Goal: Task Accomplishment & Management: Complete application form

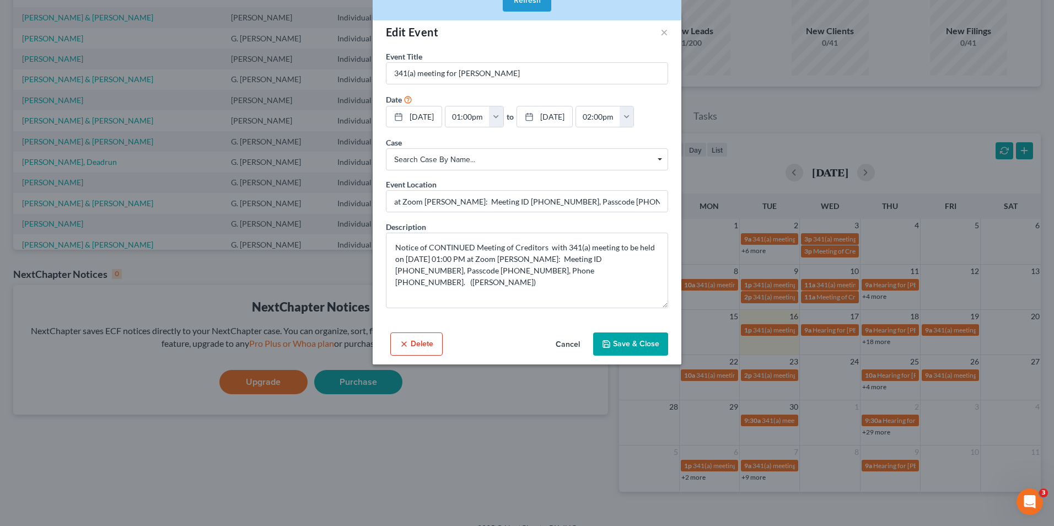
click at [564, 344] on button "Cancel" at bounding box center [568, 345] width 42 height 22
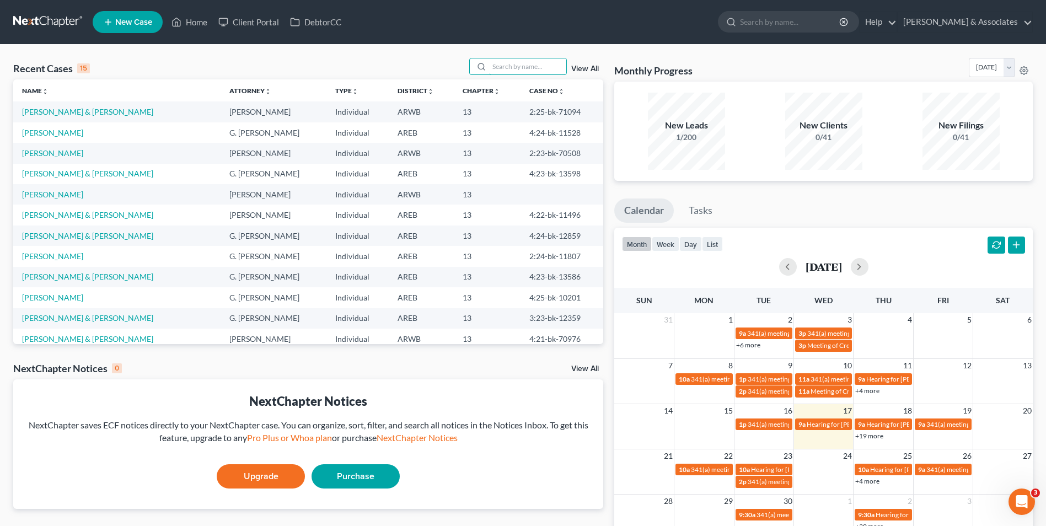
click at [532, 66] on input "search" at bounding box center [527, 66] width 77 height 16
type input "fields"
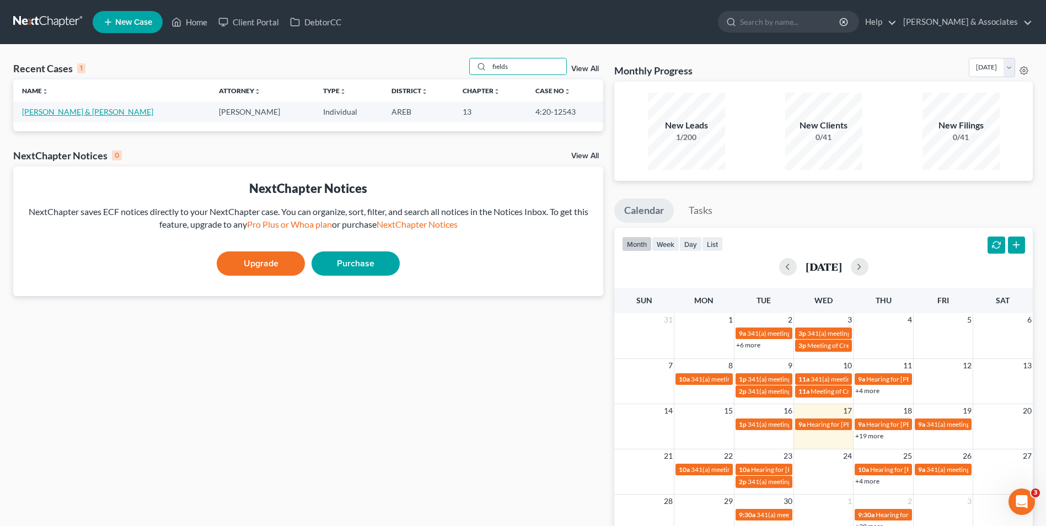
click at [104, 111] on link "[PERSON_NAME] & [PERSON_NAME]" at bounding box center [87, 111] width 131 height 9
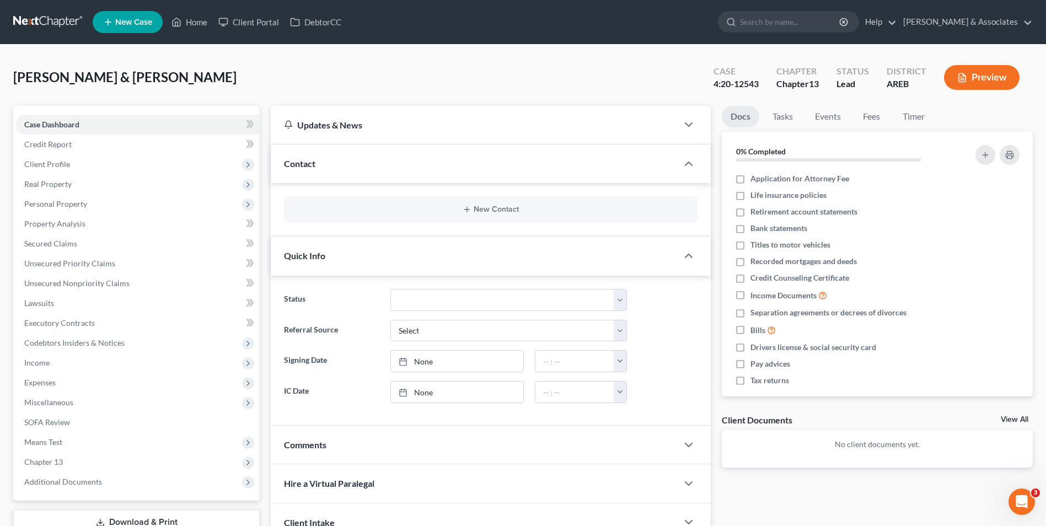
click at [129, 164] on span "Client Profile" at bounding box center [137, 164] width 244 height 20
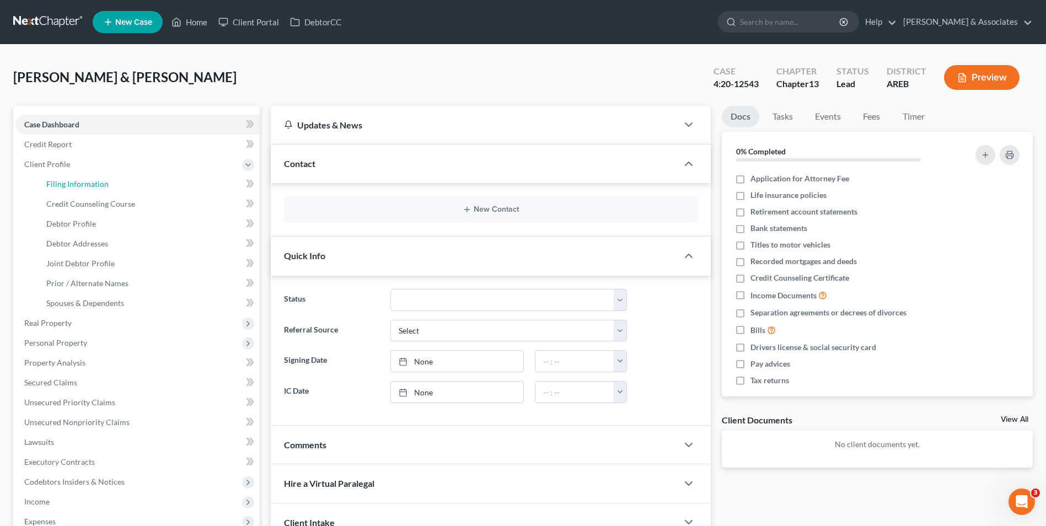
click at [118, 185] on link "Filing Information" at bounding box center [149, 184] width 222 height 20
select select "1"
select select "3"
select select "1"
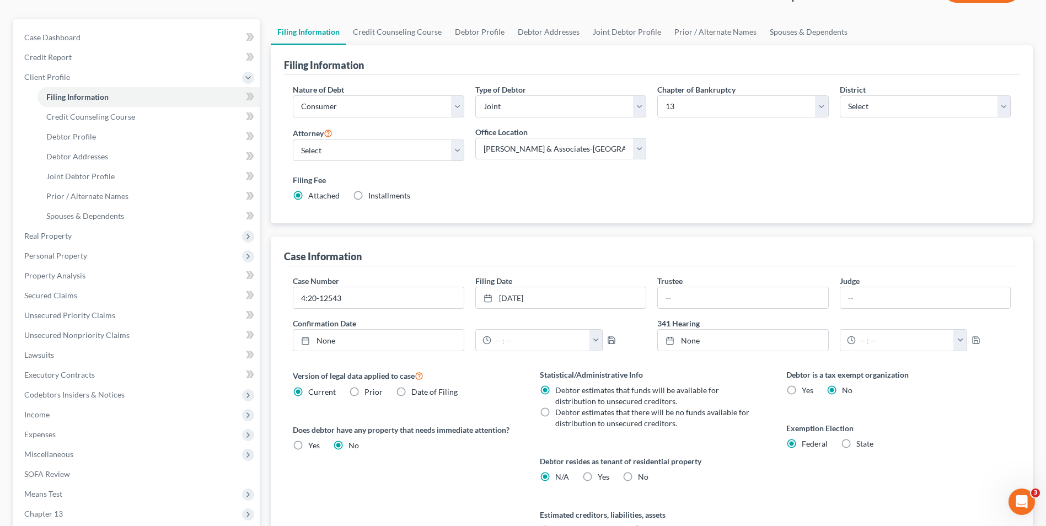
scroll to position [88, 0]
click at [144, 421] on span "Income" at bounding box center [137, 414] width 244 height 20
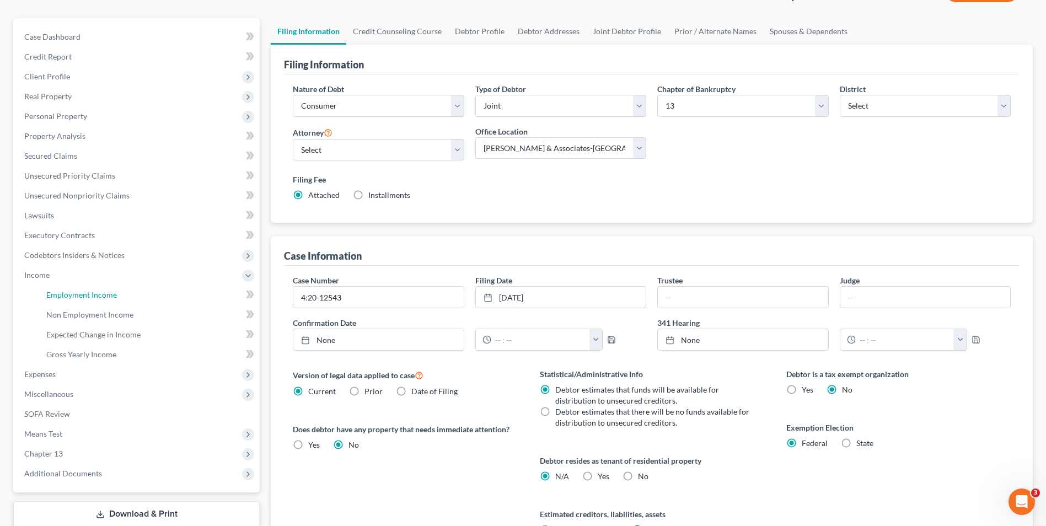
click at [158, 301] on link "Employment Income" at bounding box center [149, 295] width 222 height 20
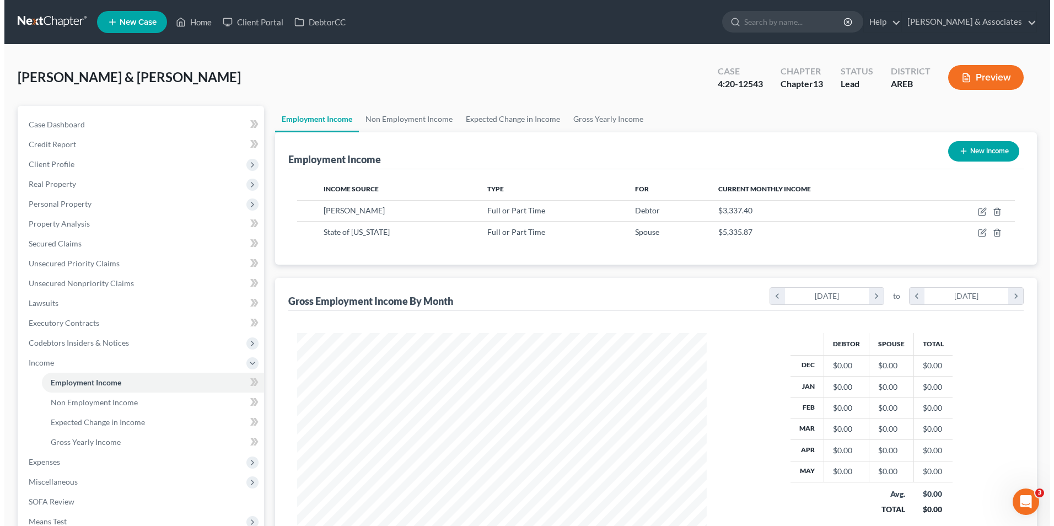
scroll to position [205, 431]
click at [977, 210] on icon "button" at bounding box center [978, 211] width 9 height 9
select select "0"
select select "2"
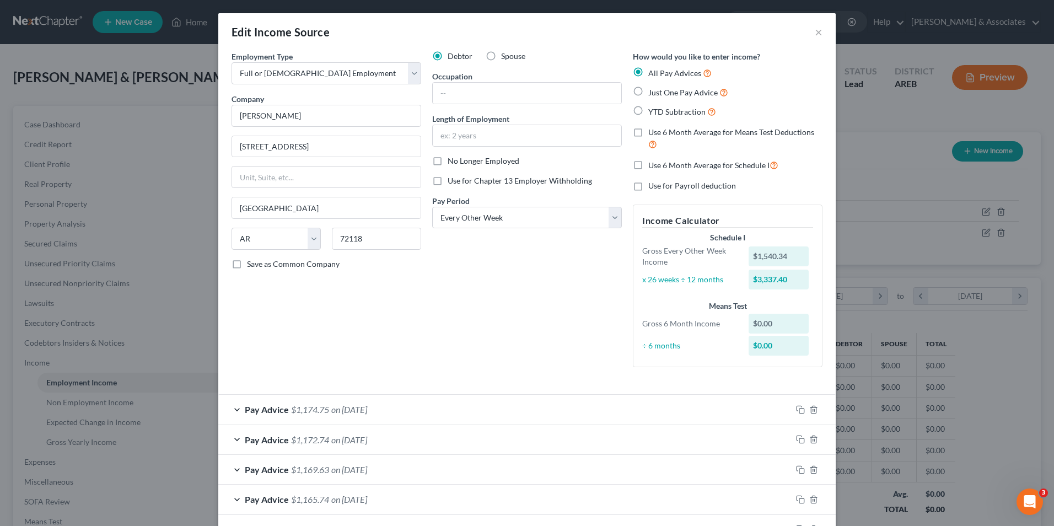
scroll to position [31, 0]
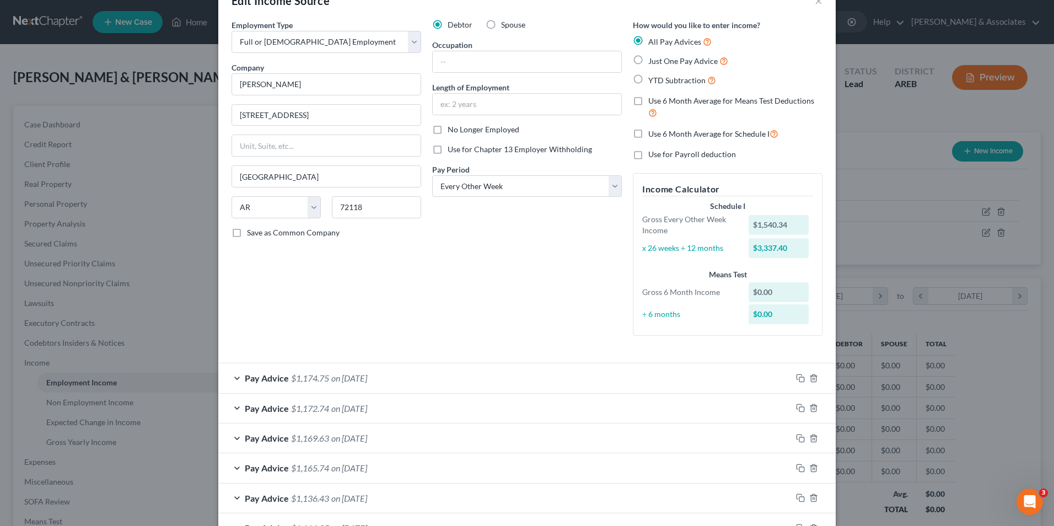
click at [516, 367] on div "Pay Advice $1,174.75 on [DATE]" at bounding box center [505, 377] width 574 height 29
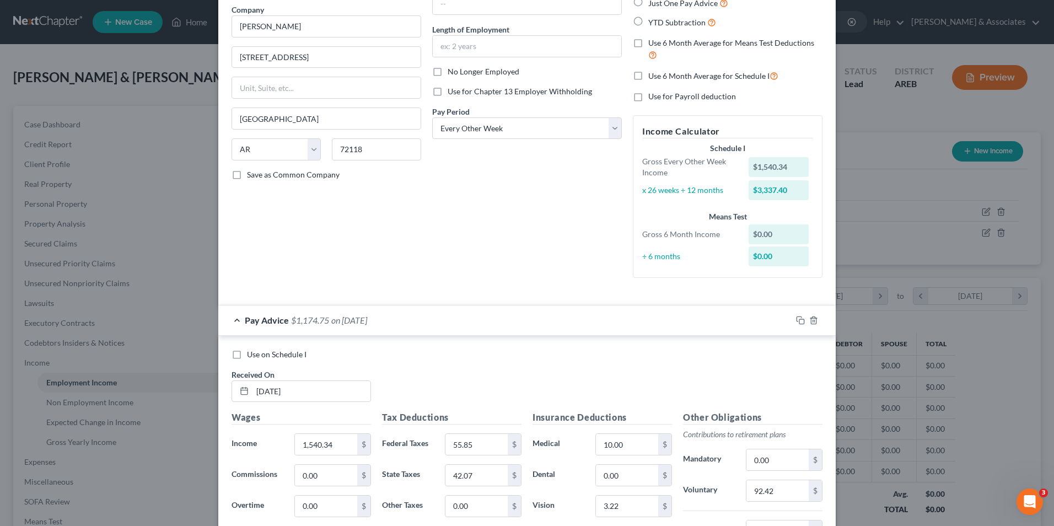
scroll to position [91, 0]
click at [239, 319] on div "Pay Advice $1,174.75 on [DATE]" at bounding box center [505, 318] width 574 height 29
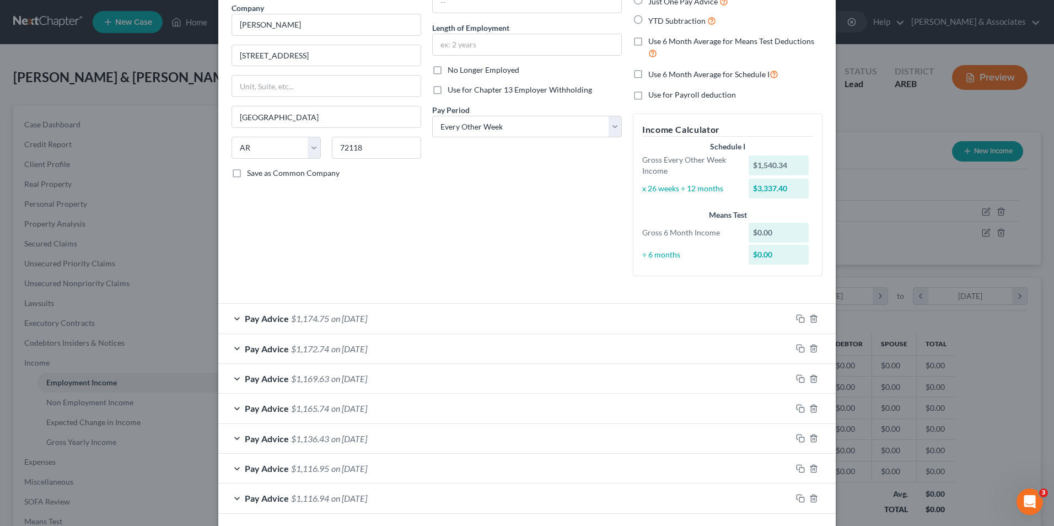
scroll to position [139, 0]
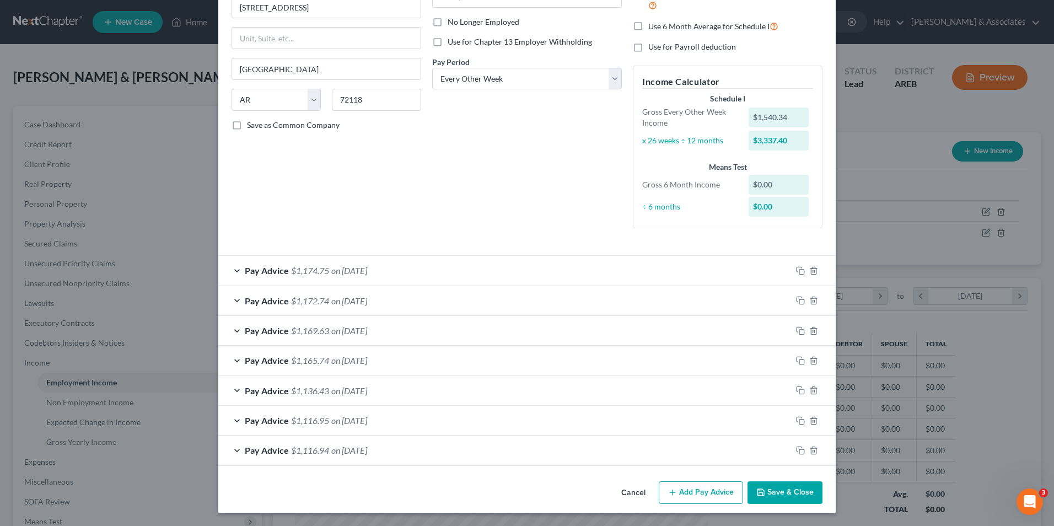
click at [224, 443] on div "Pay Advice $1,116.94 on [DATE]" at bounding box center [505, 450] width 574 height 29
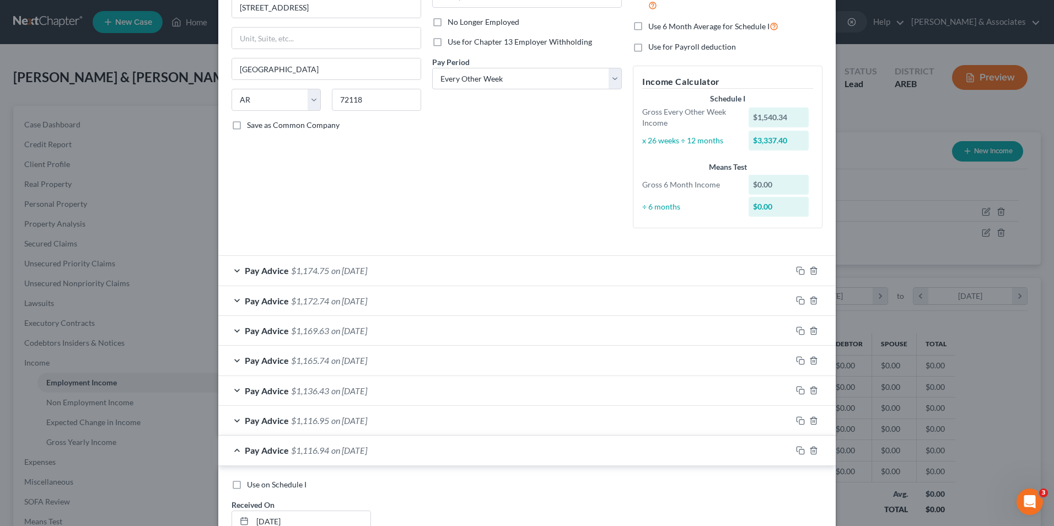
click at [224, 443] on div "Pay Advice $1,116.94 on [DATE]" at bounding box center [505, 450] width 574 height 29
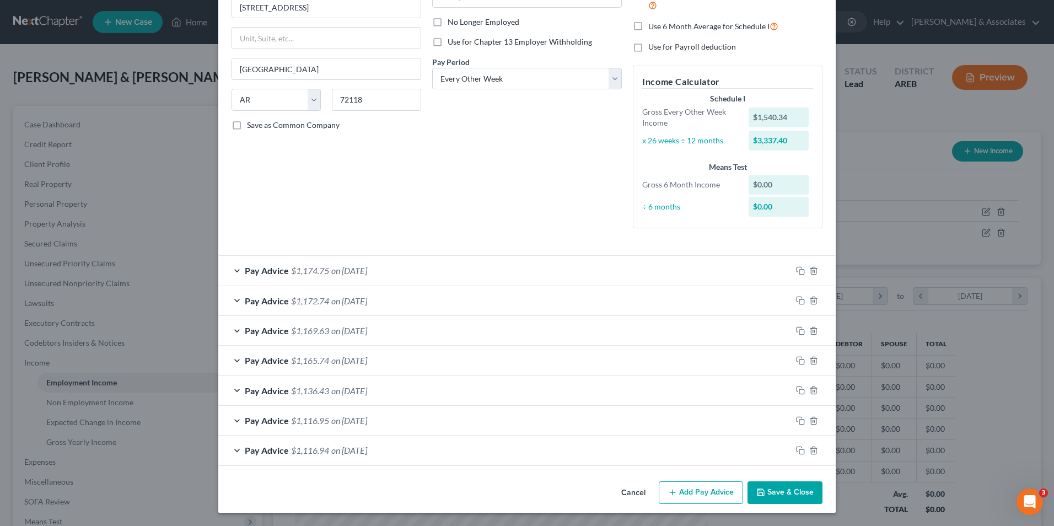
click at [227, 423] on div "Pay Advice $1,116.95 on [DATE]" at bounding box center [505, 420] width 574 height 29
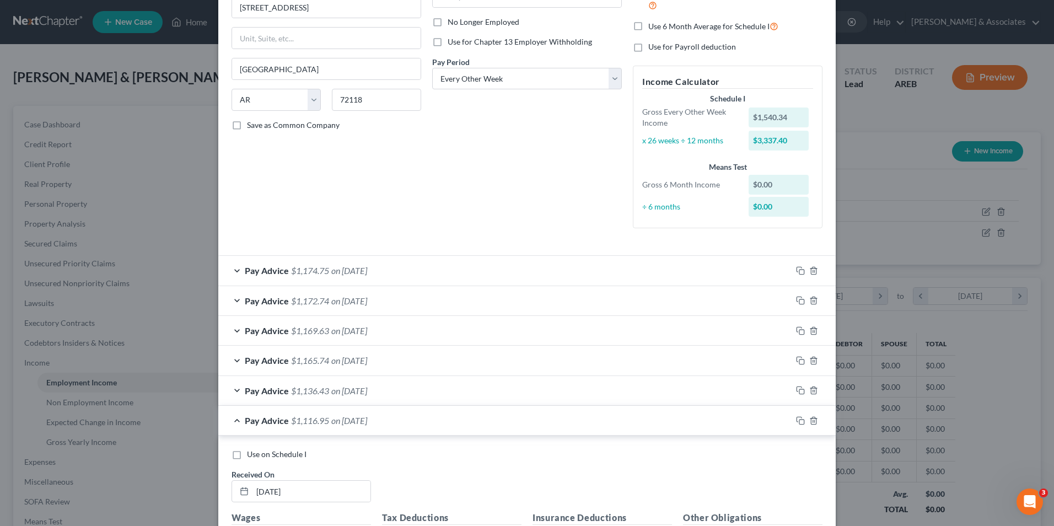
click at [227, 423] on div "Pay Advice $1,116.95 on [DATE]" at bounding box center [505, 420] width 574 height 29
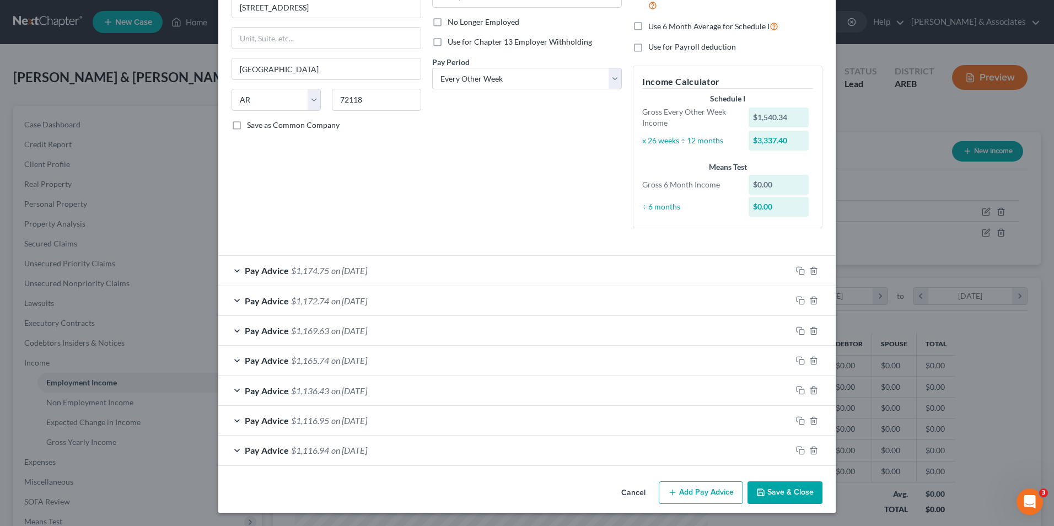
drag, startPoint x: 227, startPoint y: 423, endPoint x: 233, endPoint y: 388, distance: 35.8
click at [233, 388] on div "Pay Advice $1,136.43 on [DATE]" at bounding box center [505, 390] width 574 height 29
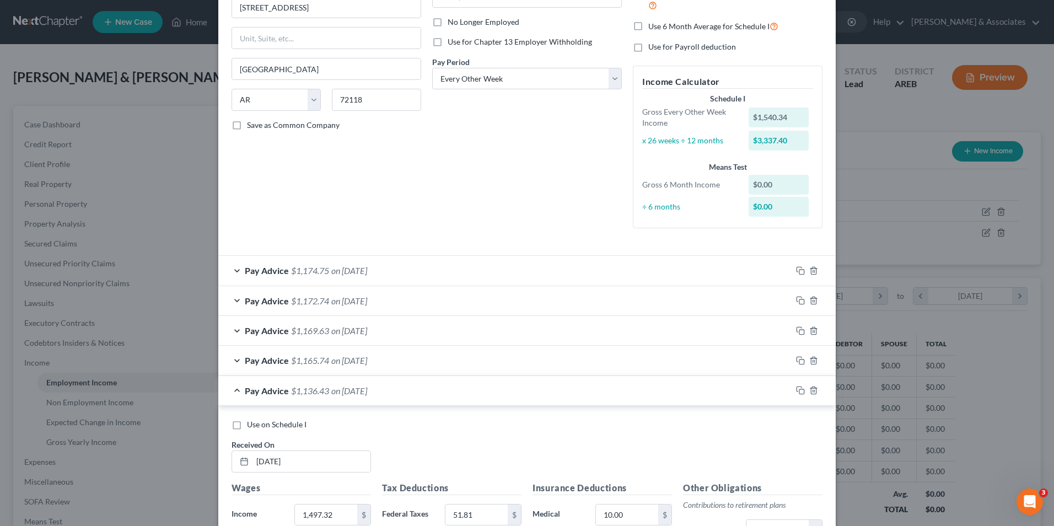
click at [233, 388] on div "Pay Advice $1,136.43 on [DATE]" at bounding box center [505, 390] width 574 height 29
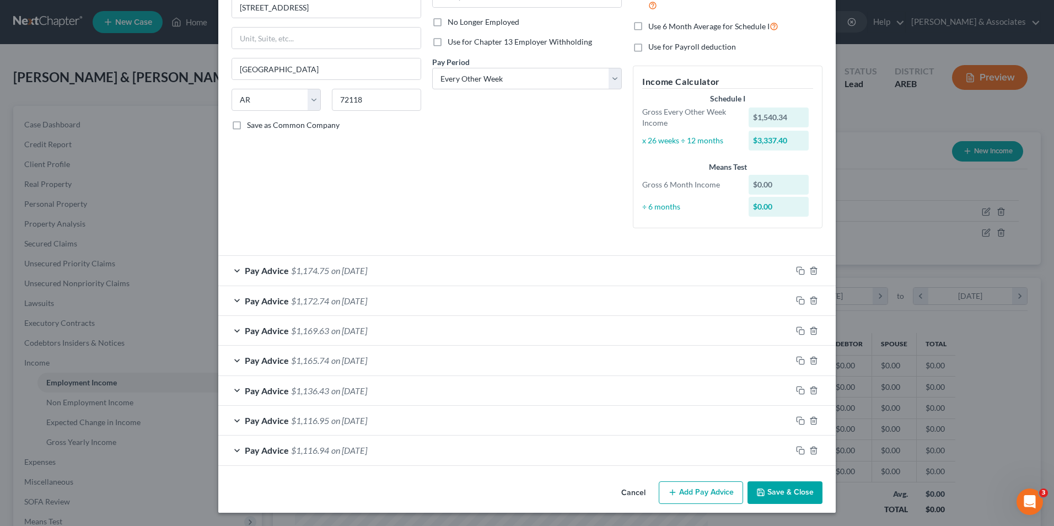
click at [231, 358] on div "Pay Advice $1,165.74 on [DATE]" at bounding box center [505, 360] width 574 height 29
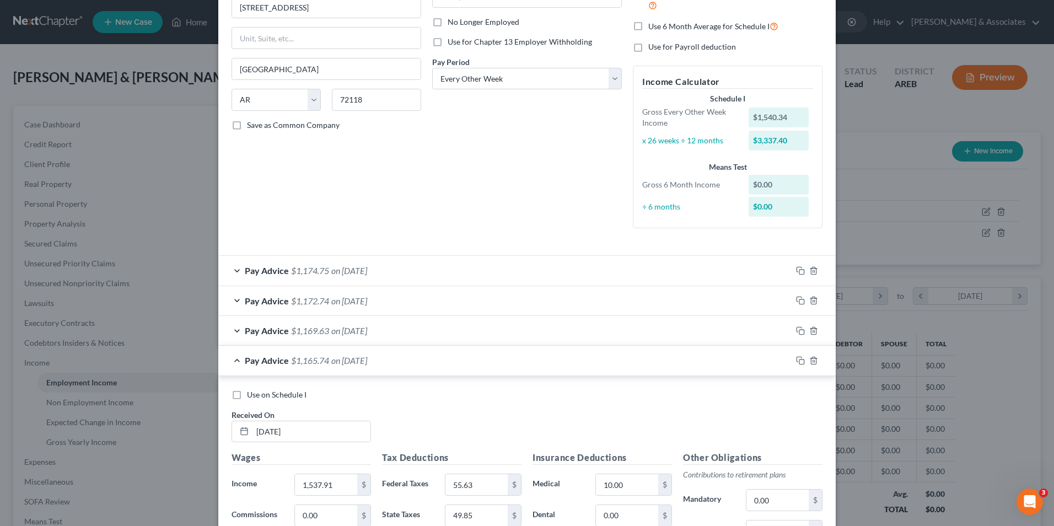
click at [231, 355] on div "Pay Advice $1,165.74 on [DATE]" at bounding box center [505, 360] width 574 height 29
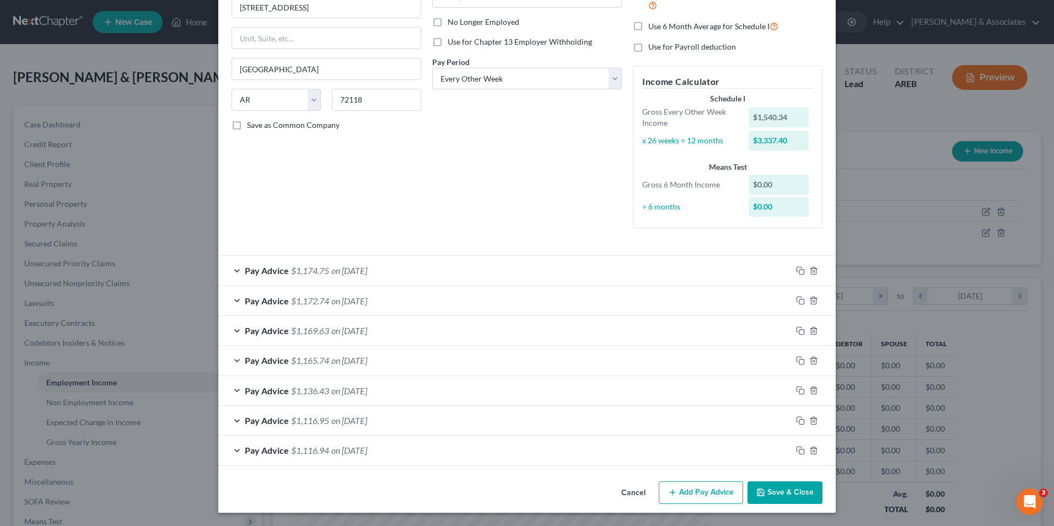
click at [232, 331] on div "Pay Advice $1,169.63 on [DATE]" at bounding box center [505, 330] width 574 height 29
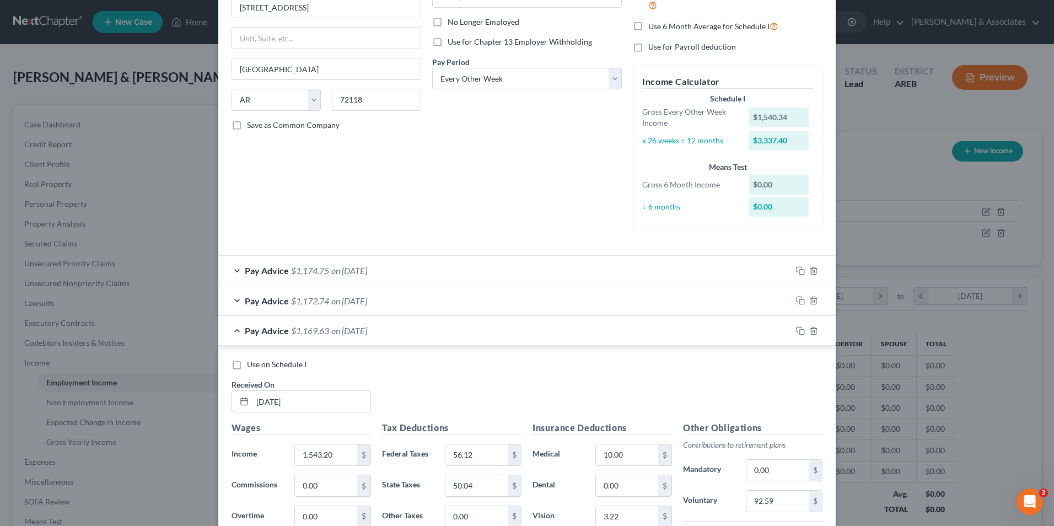
click at [229, 332] on div "Pay Advice $1,169.63 on [DATE]" at bounding box center [505, 330] width 574 height 29
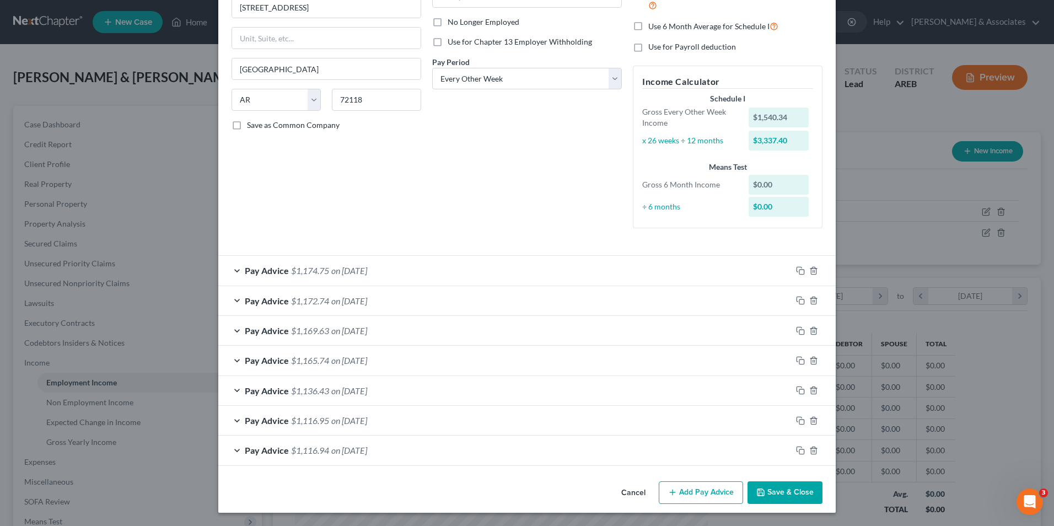
click at [232, 309] on div "Pay Advice $1,172.74 on [DATE]" at bounding box center [505, 300] width 574 height 29
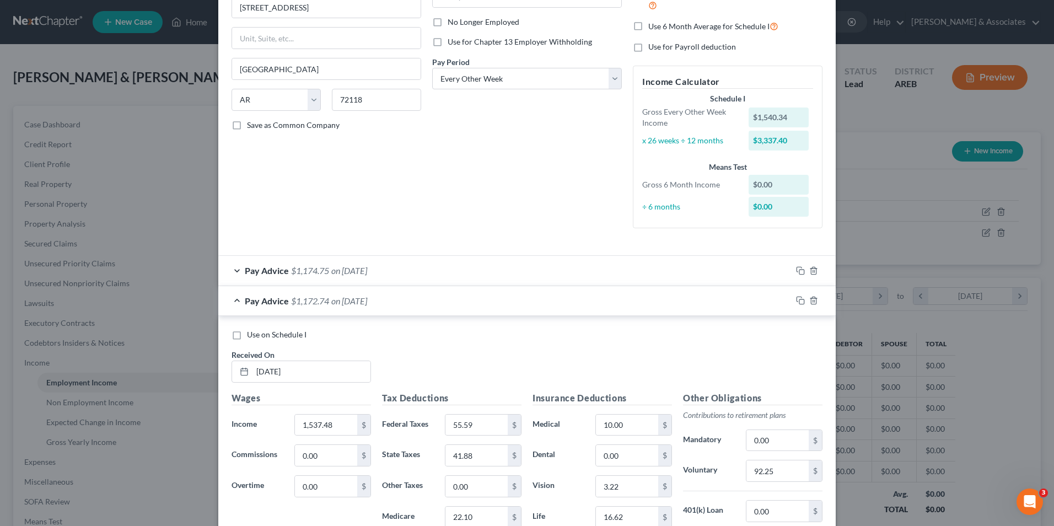
click at [232, 309] on div "Pay Advice $1,172.74 on [DATE]" at bounding box center [505, 300] width 574 height 29
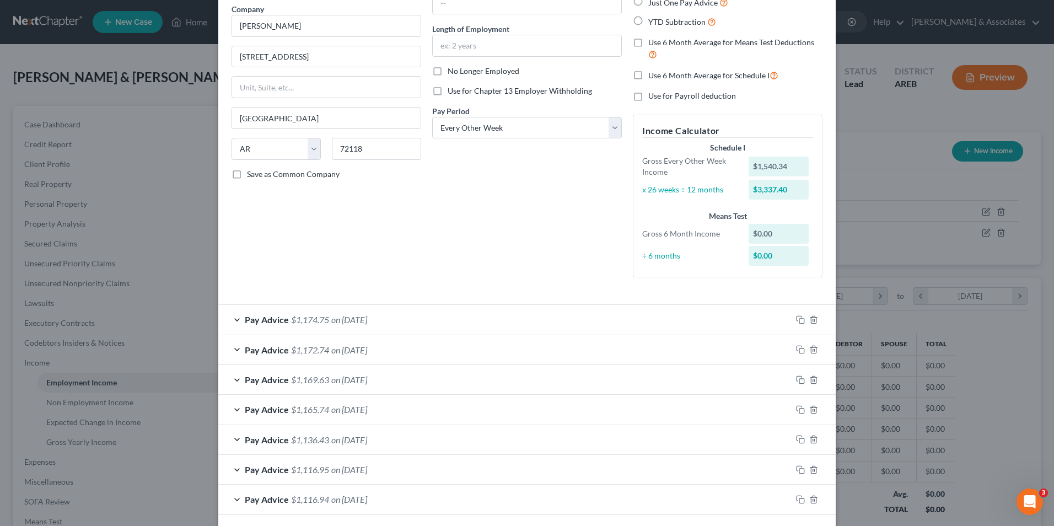
scroll to position [89, 0]
click at [228, 324] on div "Pay Advice $1,174.75 on [DATE]" at bounding box center [505, 320] width 574 height 29
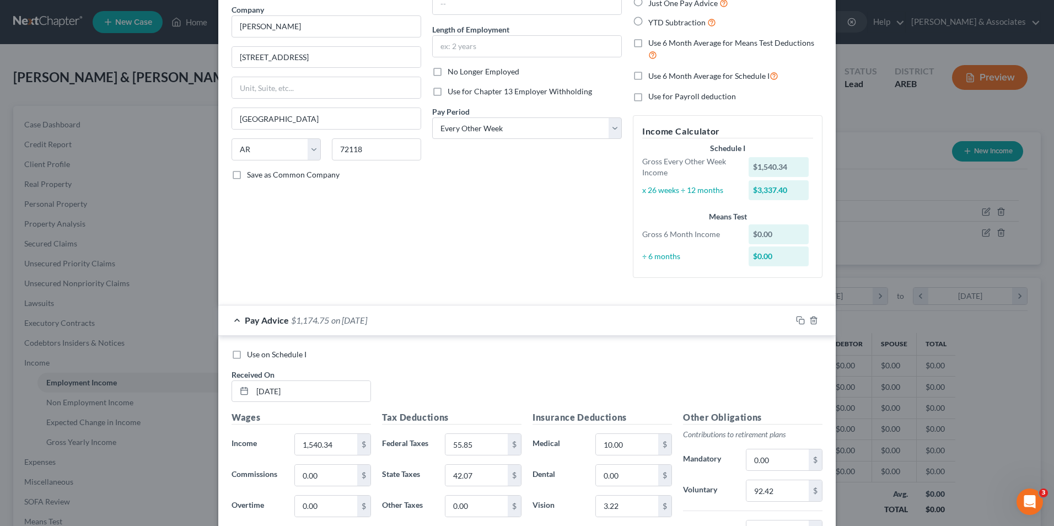
click at [228, 324] on div "Pay Advice $1,174.75 on [DATE]" at bounding box center [505, 320] width 574 height 29
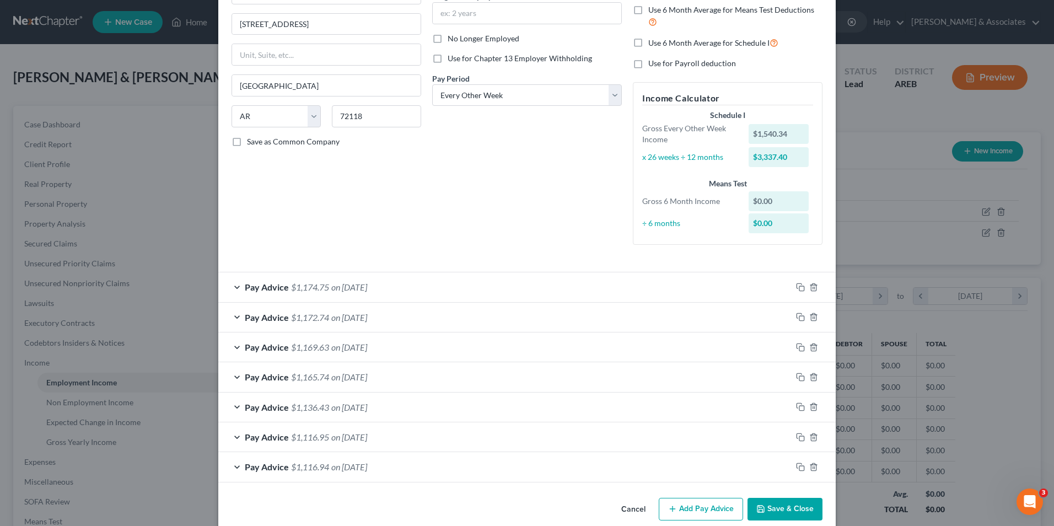
scroll to position [123, 0]
click at [686, 501] on button "Add Pay Advice" at bounding box center [701, 508] width 84 height 23
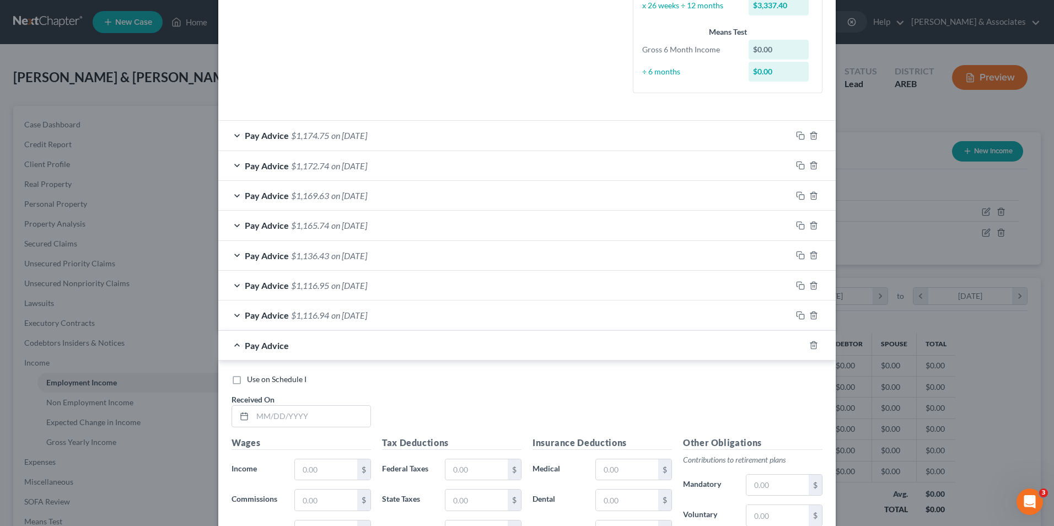
scroll to position [275, 0]
click at [337, 421] on input "text" at bounding box center [312, 415] width 118 height 21
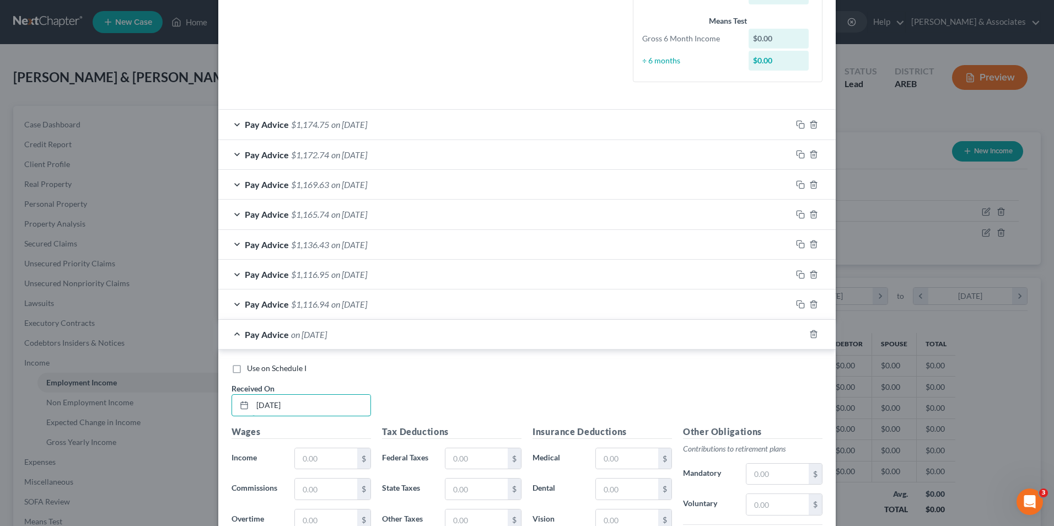
scroll to position [289, 0]
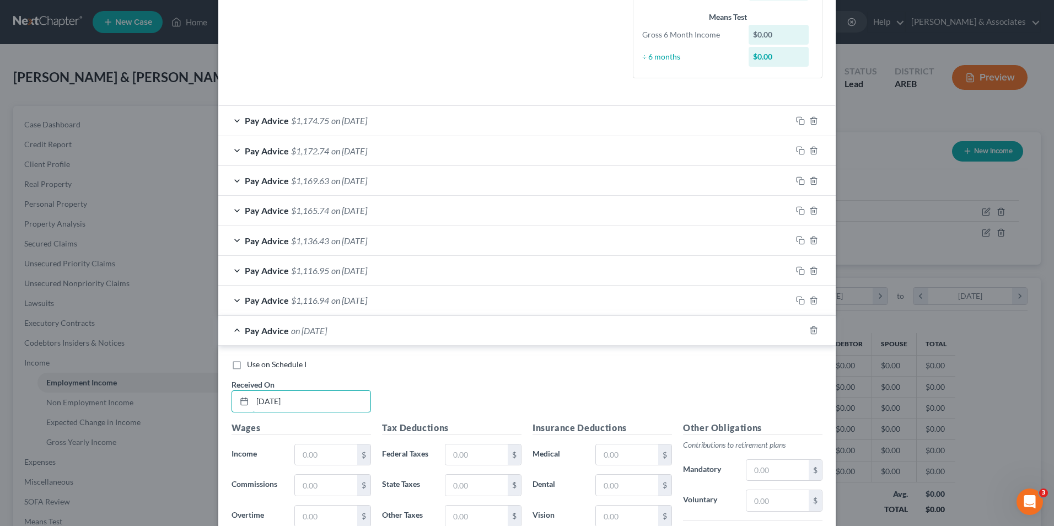
type input "[DATE]"
click at [322, 446] on input "text" at bounding box center [326, 455] width 62 height 21
type input "2,203.2"
click at [446, 454] on input "text" at bounding box center [477, 455] width 62 height 21
type input "108.93"
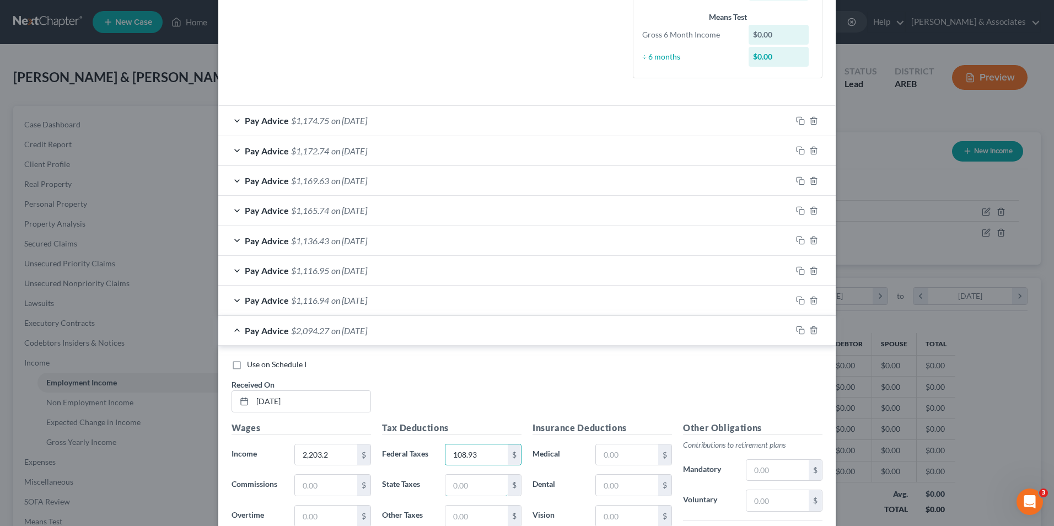
click at [451, 485] on input "text" at bounding box center [477, 485] width 62 height 21
type input "133.82"
type input "31.29"
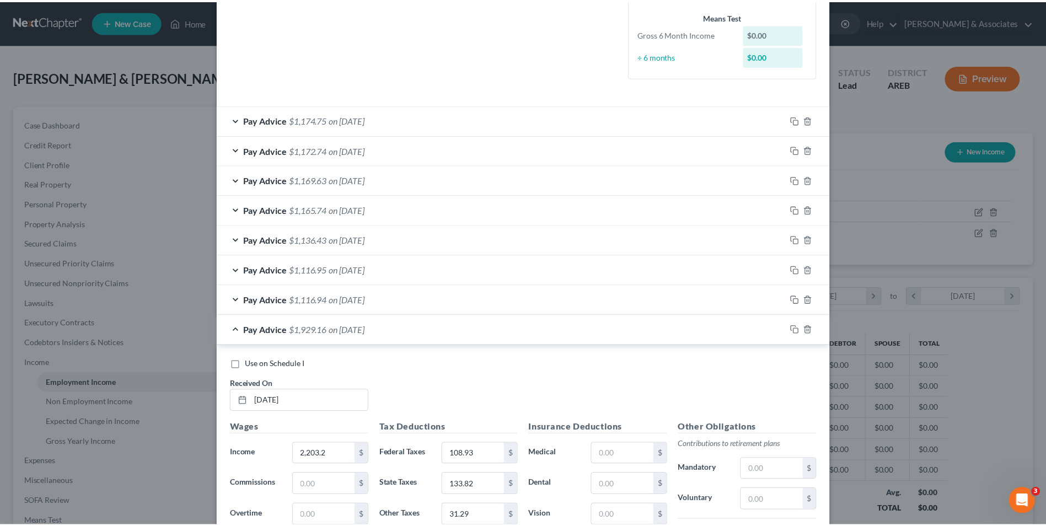
scroll to position [501, 0]
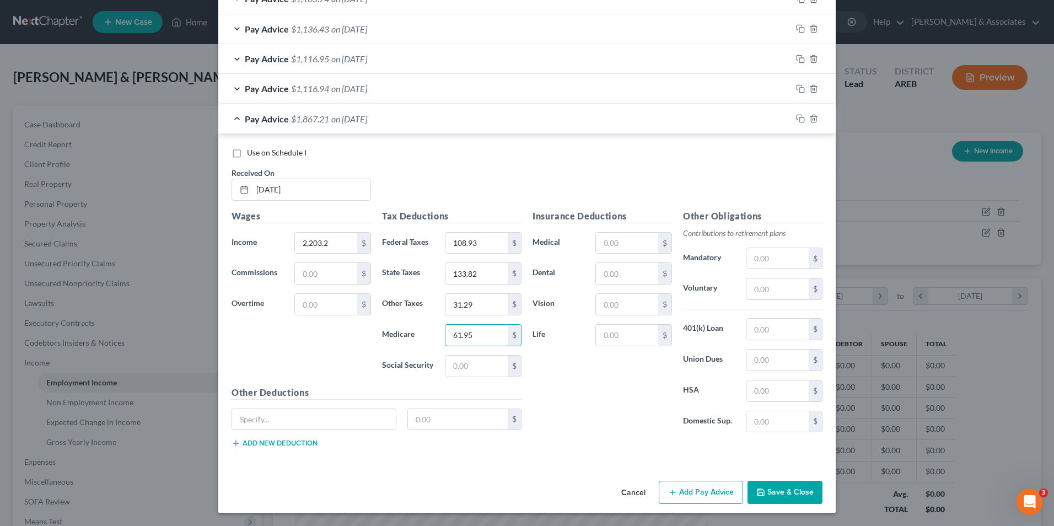
type input "61.95"
click at [757, 389] on input "text" at bounding box center [778, 391] width 62 height 21
type input "60"
click at [624, 409] on div "Insurance Deductions Medical $ Dental $ Vision $ Life $" at bounding box center [602, 326] width 151 height 232
click at [750, 324] on input "text" at bounding box center [778, 329] width 62 height 21
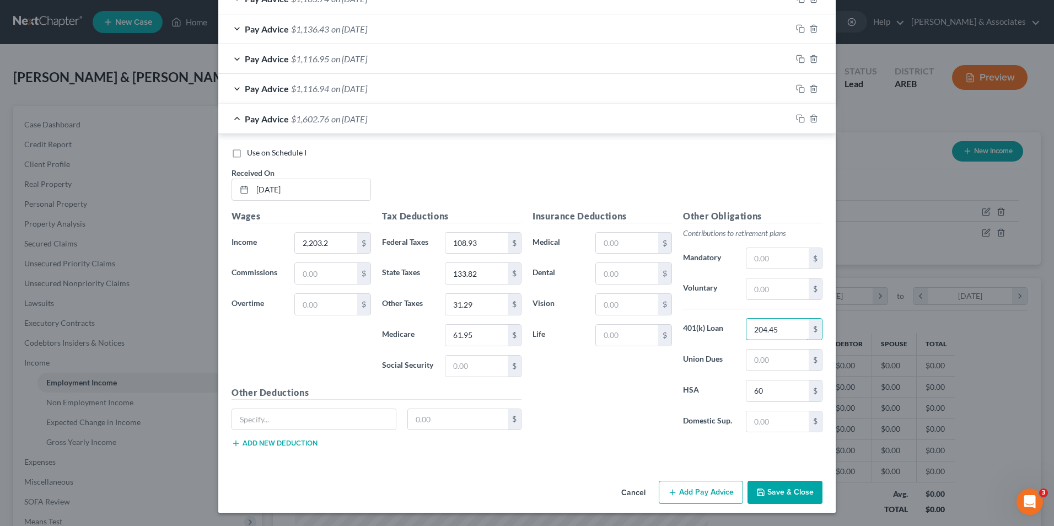
type input "204.45"
click at [760, 290] on input "text" at bounding box center [778, 289] width 62 height 21
type input "44.06"
click at [570, 338] on label "Life" at bounding box center [558, 335] width 63 height 22
click at [615, 244] on input "text" at bounding box center [627, 243] width 62 height 21
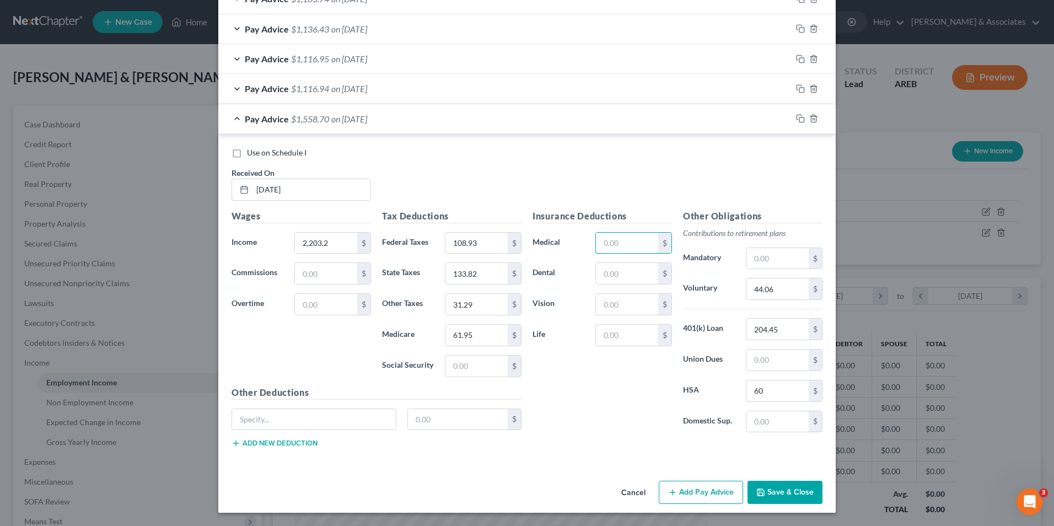
click at [615, 244] on input "text" at bounding box center [627, 243] width 62 height 21
click at [620, 298] on input "text" at bounding box center [627, 304] width 62 height 21
type input "10"
click at [242, 430] on div at bounding box center [314, 420] width 165 height 22
click at [243, 426] on input "text" at bounding box center [314, 419] width 164 height 21
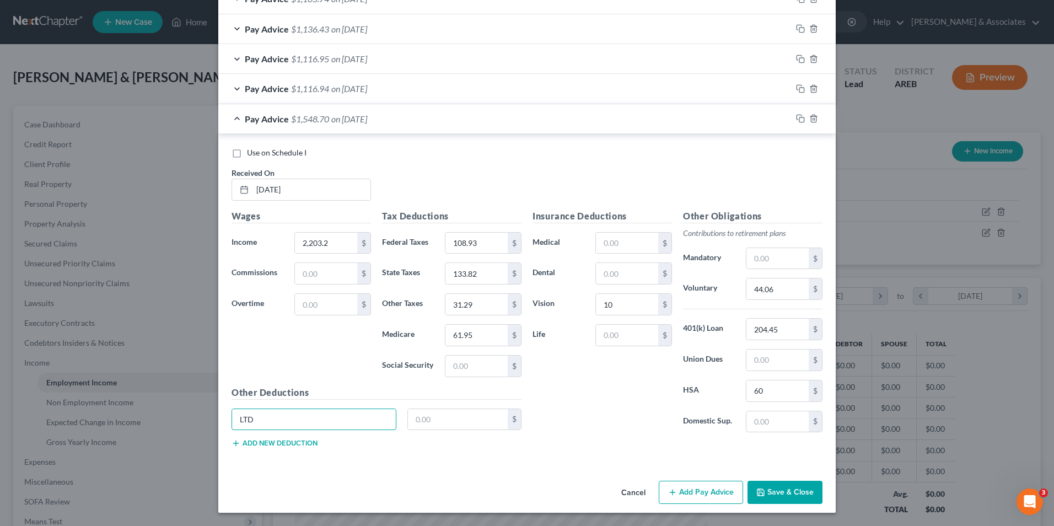
type input "LTD"
type input "4.85"
click at [245, 443] on button "Add new deduction" at bounding box center [275, 443] width 86 height 9
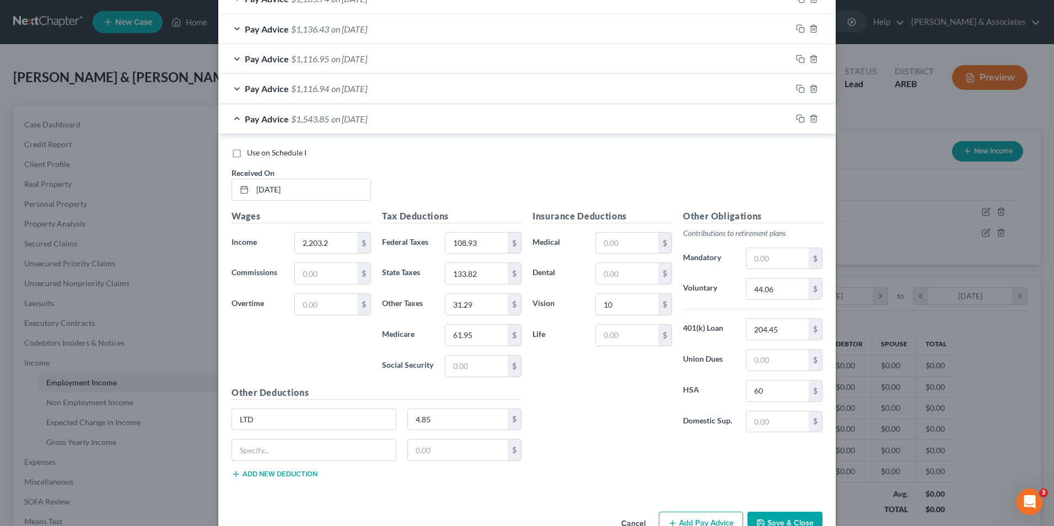
click at [254, 452] on input "text" at bounding box center [314, 450] width 164 height 21
type input "STD"
type input "8.9"
click at [778, 517] on button "Save & Close" at bounding box center [785, 523] width 75 height 23
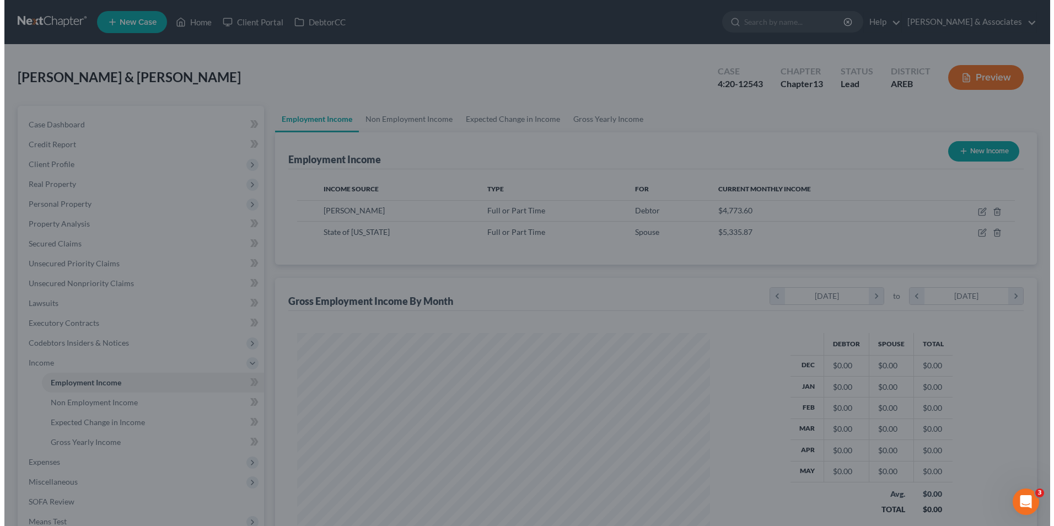
scroll to position [551312, 551084]
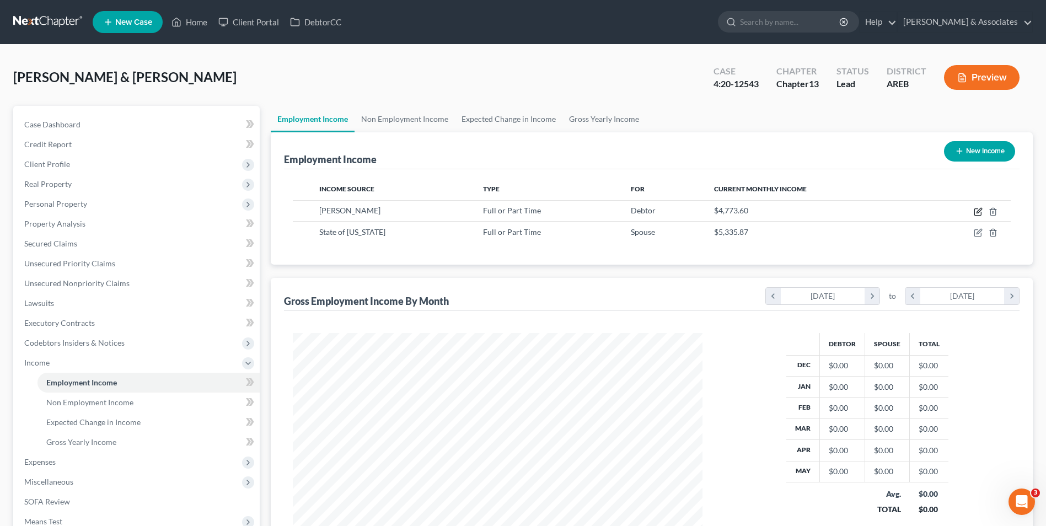
click at [976, 212] on icon "button" at bounding box center [978, 211] width 9 height 9
select select "0"
select select "2"
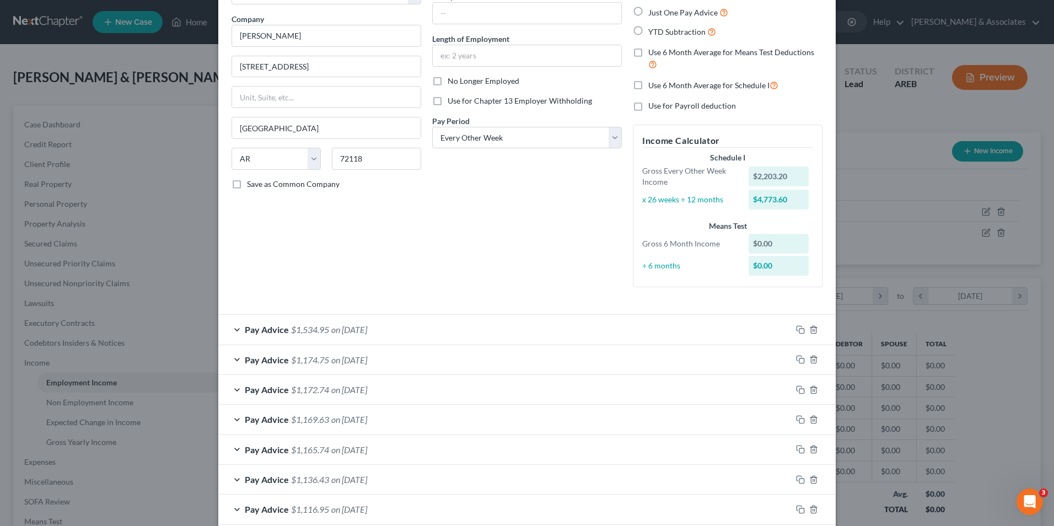
scroll to position [81, 0]
click at [548, 322] on div "Pay Advice $1,534.95 on [DATE]" at bounding box center [505, 328] width 574 height 29
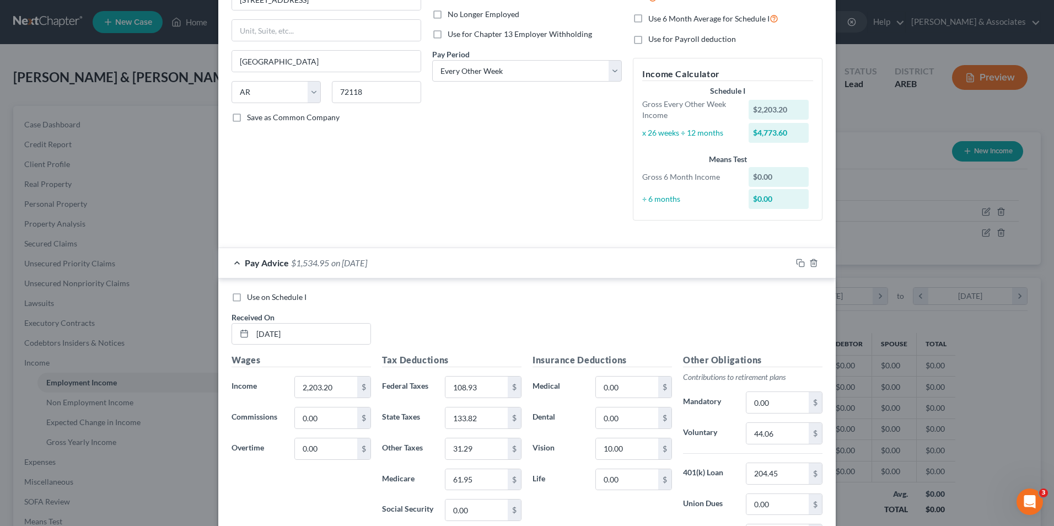
scroll to position [149, 0]
click at [834, 162] on div "Edit Income Source × Employment Type * Select Full or [DEMOGRAPHIC_DATA] Employ…" at bounding box center [527, 263] width 1054 height 526
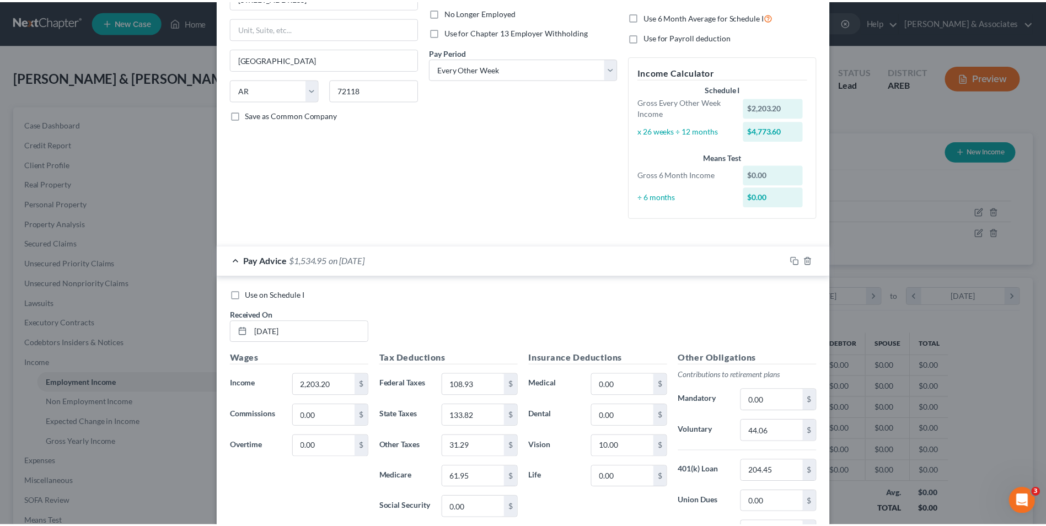
scroll to position [0, 0]
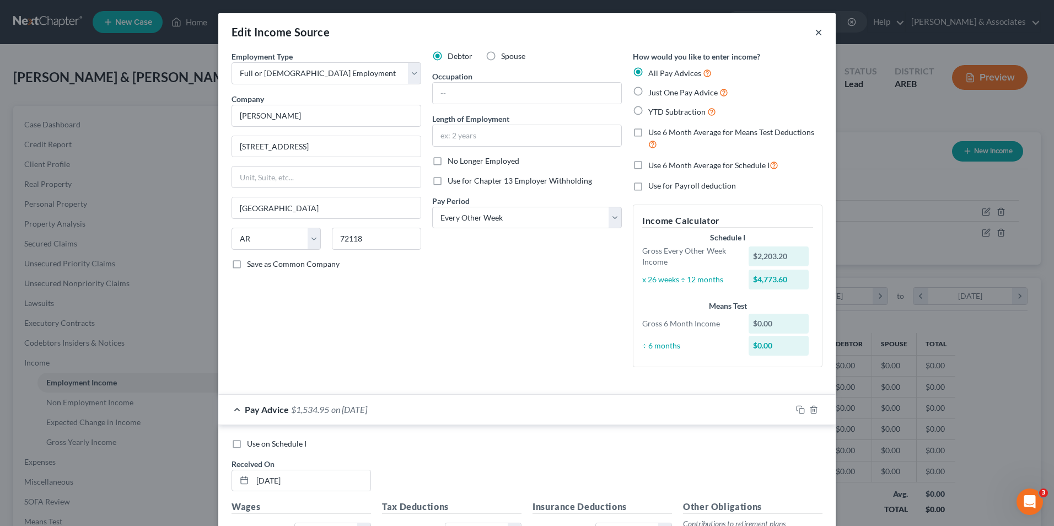
click at [815, 31] on button "×" at bounding box center [819, 31] width 8 height 13
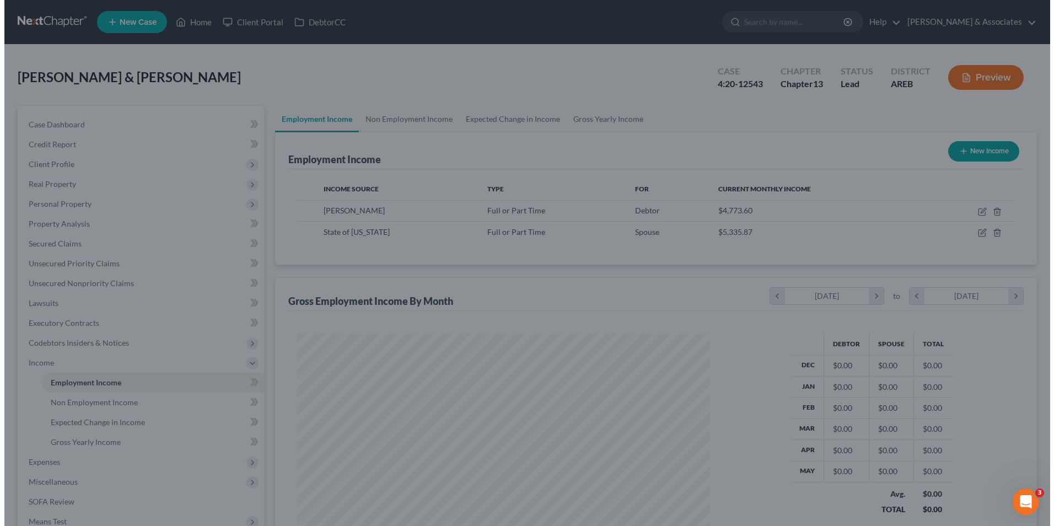
scroll to position [551312, 551084]
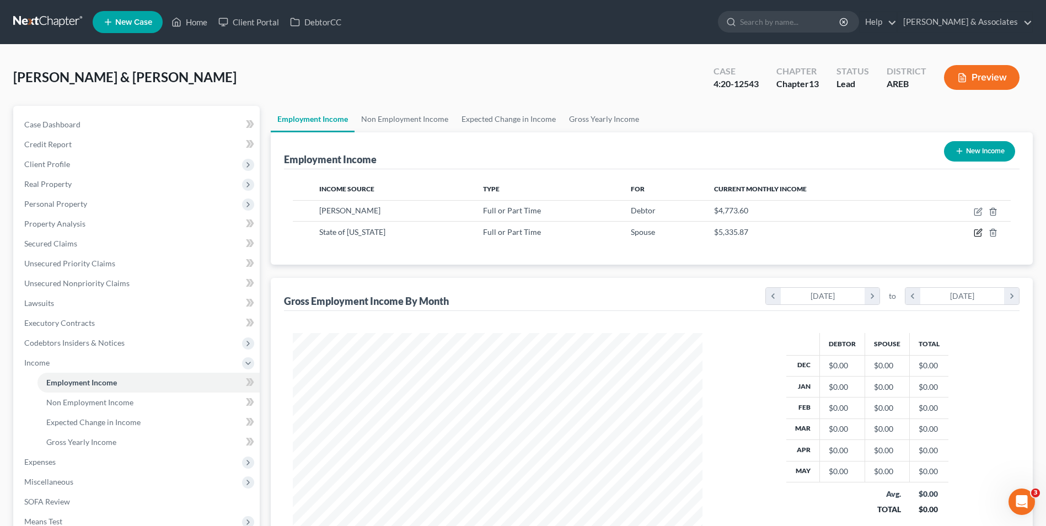
click at [974, 229] on icon "button" at bounding box center [978, 232] width 9 height 9
select select "0"
select select "2"
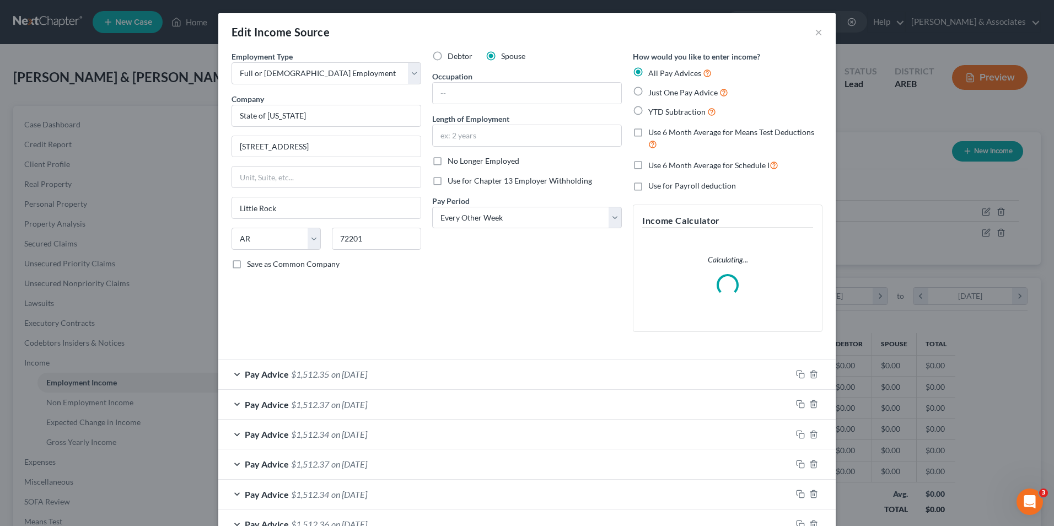
scroll to position [206, 436]
click at [231, 374] on div "Pay Advice $1,512.35 on [DATE]" at bounding box center [505, 374] width 574 height 29
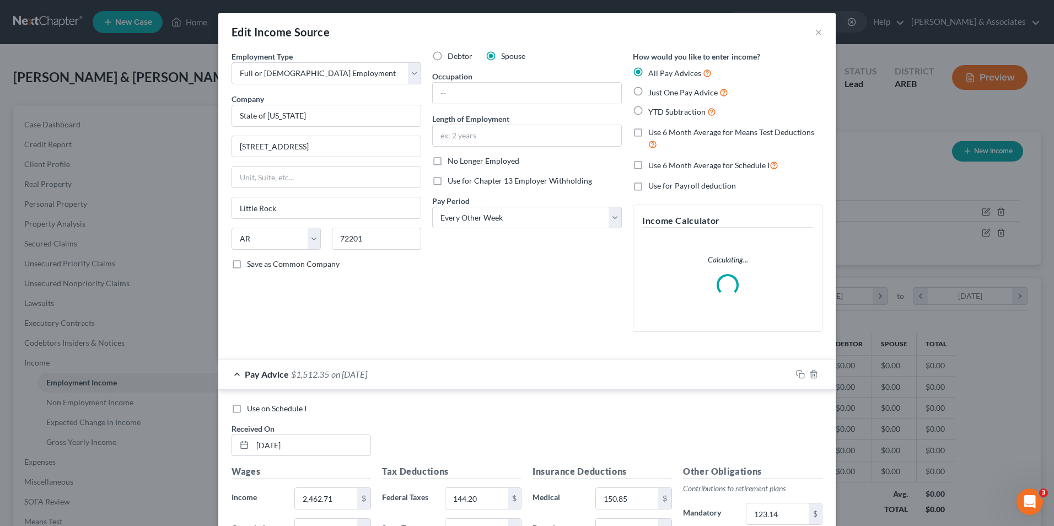
click at [231, 374] on div "Pay Advice $1,512.35 on [DATE]" at bounding box center [505, 374] width 574 height 29
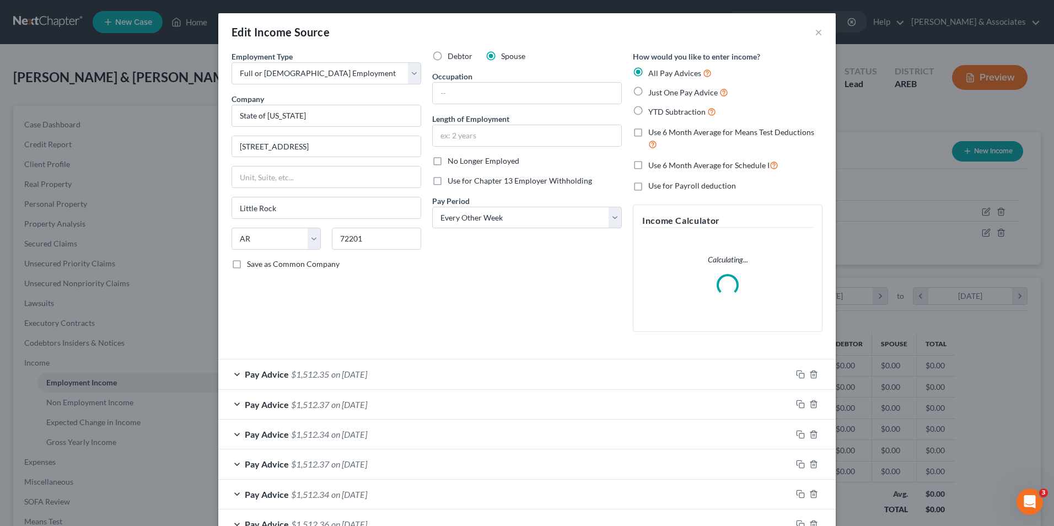
scroll to position [104, 0]
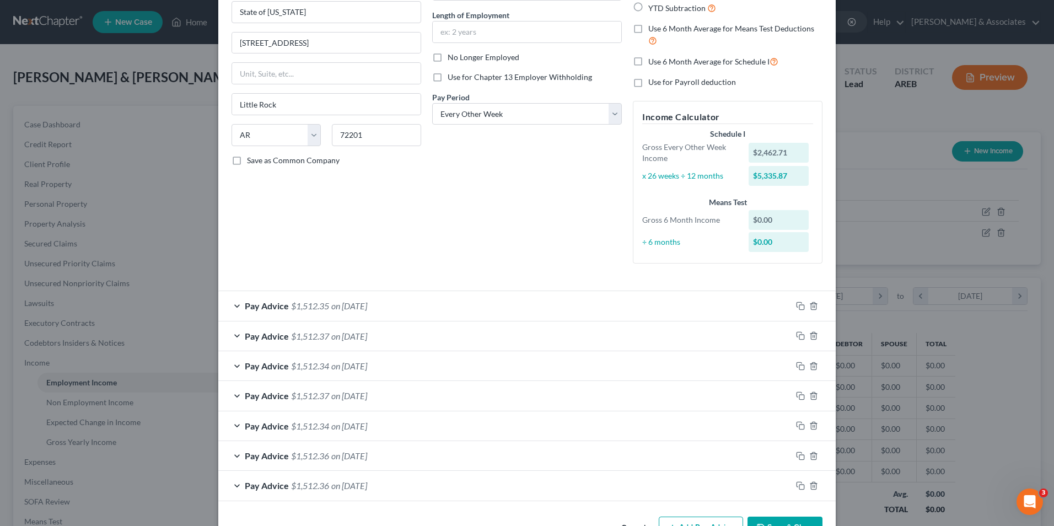
click at [693, 488] on div "Pay Advice $1,512.36 on [DATE]" at bounding box center [505, 485] width 574 height 29
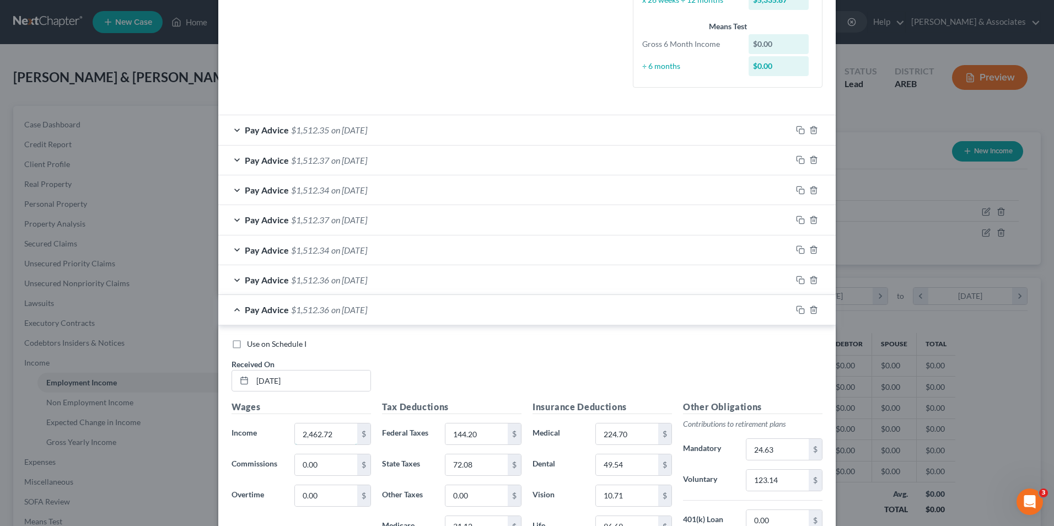
click at [336, 432] on input "2,462.72" at bounding box center [326, 434] width 62 height 21
click at [336, 430] on input "2,462.72" at bounding box center [326, 434] width 62 height 21
type input "3,353.22"
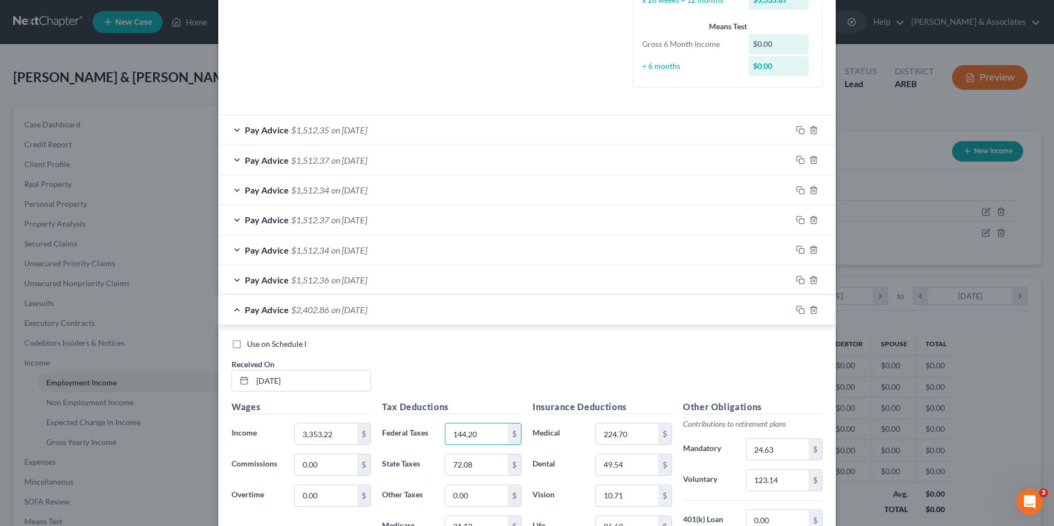
click at [481, 436] on input "144.20" at bounding box center [477, 434] width 62 height 21
type input "536.84"
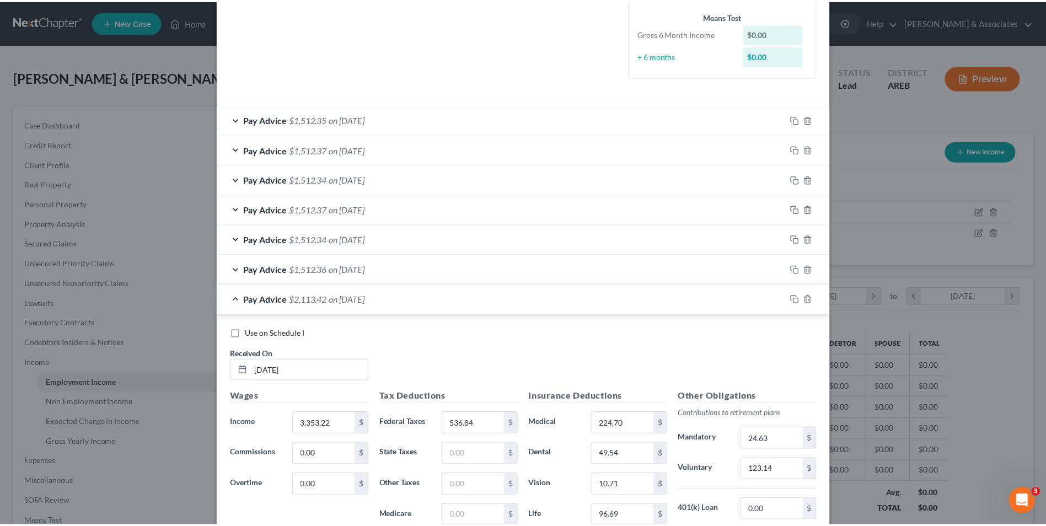
scroll to position [471, 0]
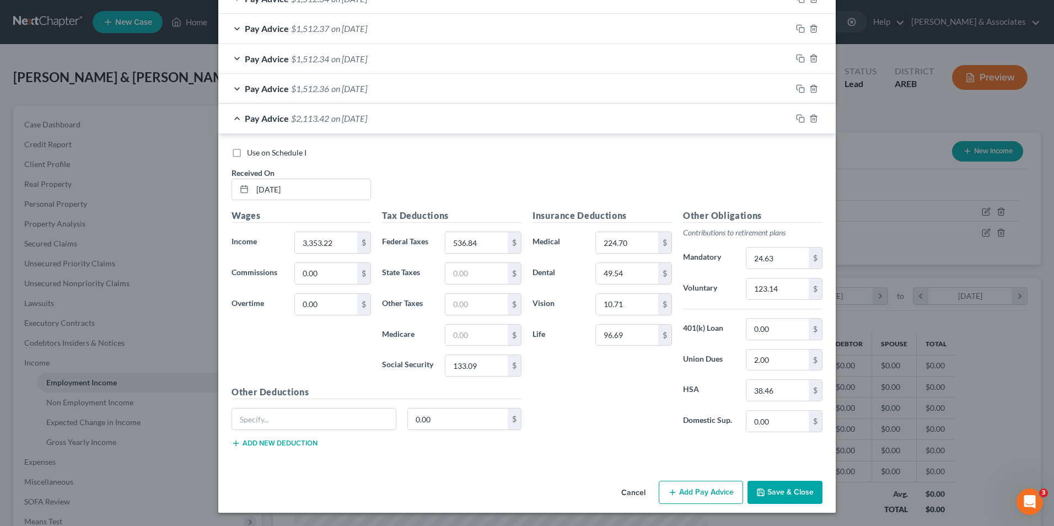
click at [570, 406] on div "Insurance Deductions Medical 224.70 $ Dental 49.54 $ Vision 10.71 $ Life 96.69 $" at bounding box center [602, 325] width 151 height 232
click at [788, 256] on input "24.63" at bounding box center [778, 258] width 62 height 21
type input "201.19"
click at [631, 241] on input "224.70" at bounding box center [627, 242] width 62 height 21
type input "155.28"
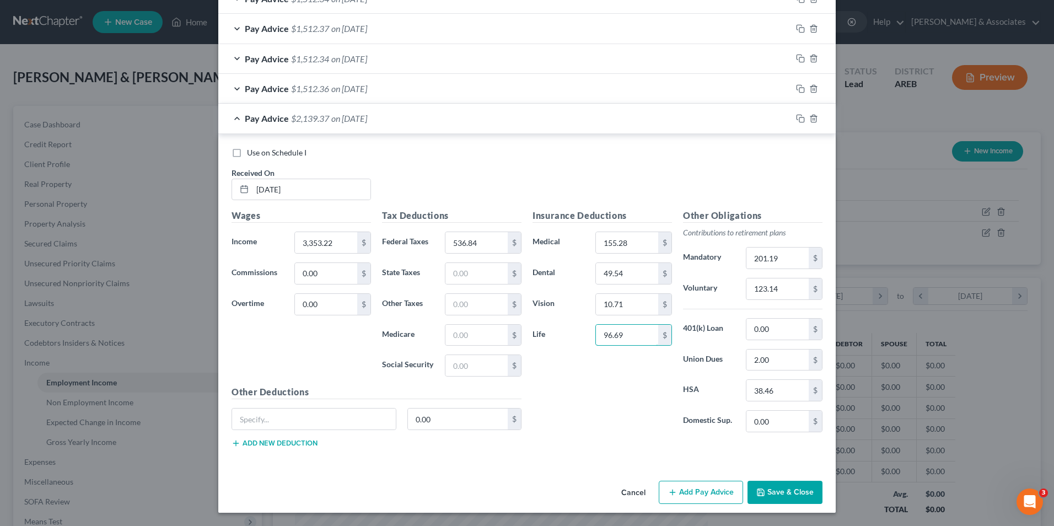
click at [634, 334] on input "96.69" at bounding box center [627, 335] width 62 height 21
type input "6.2"
click at [779, 393] on input "38.46" at bounding box center [778, 390] width 62 height 21
type input "76.92"
click at [784, 288] on input "123.14" at bounding box center [778, 289] width 62 height 21
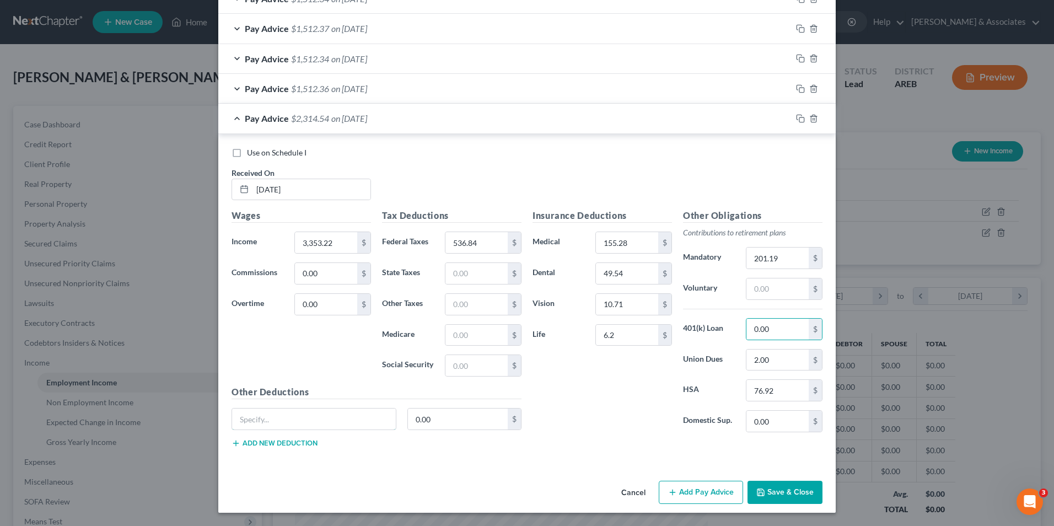
click at [295, 427] on input "text" at bounding box center [314, 419] width 164 height 21
type input "Hospital Indemn"
type input "54."
click at [444, 407] on div "Other Deductions Hospital Indemn 54. $ Add new deduction" at bounding box center [376, 421] width 301 height 71
click at [445, 419] on input "54." at bounding box center [458, 419] width 100 height 21
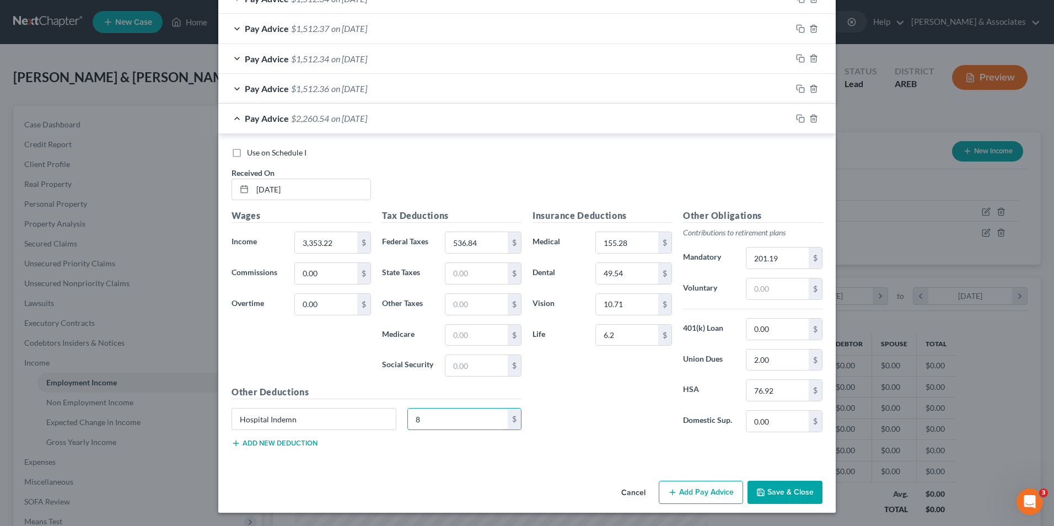
type input "8"
click at [762, 485] on button "Save & Close" at bounding box center [785, 492] width 75 height 23
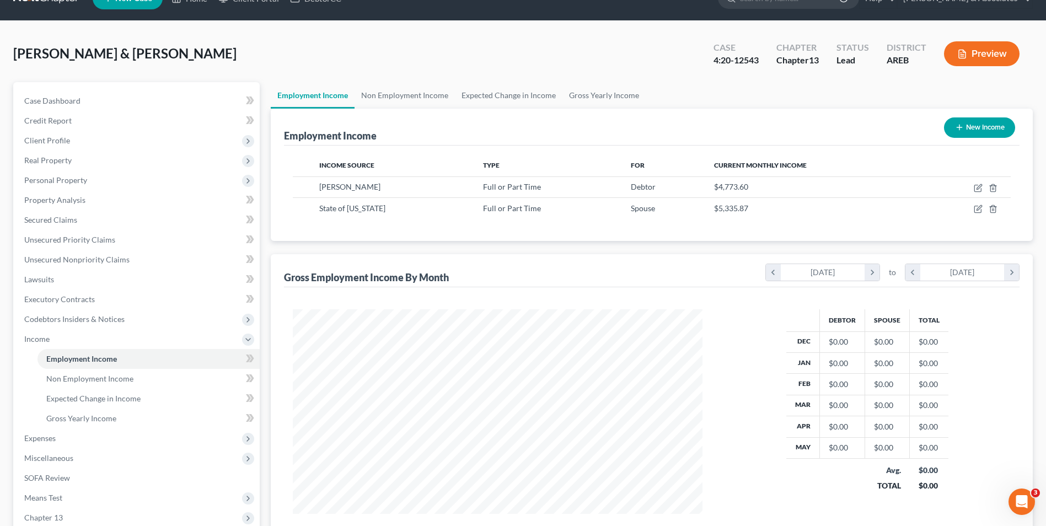
scroll to position [24, 0]
click at [92, 431] on span "Expenses" at bounding box center [137, 438] width 244 height 20
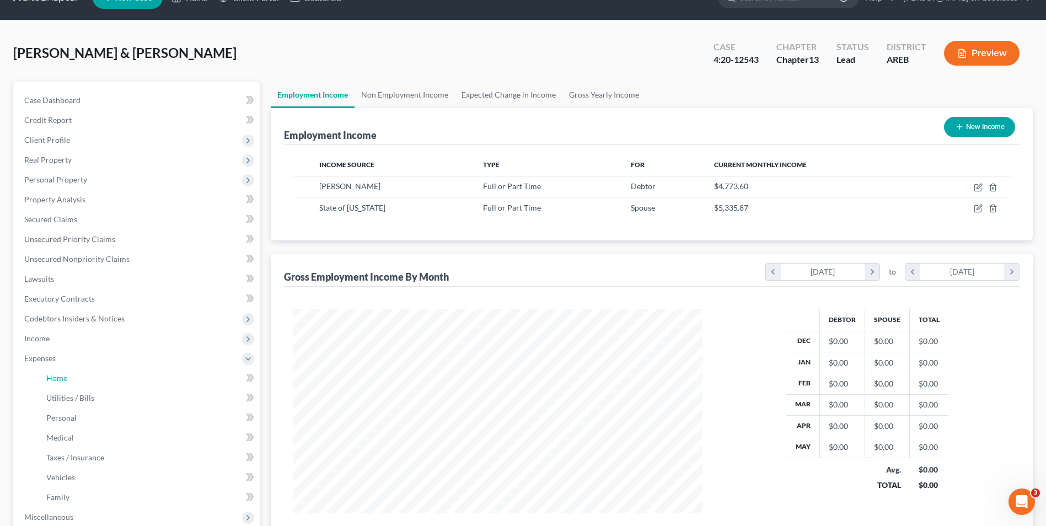
click at [133, 372] on link "Home" at bounding box center [149, 378] width 222 height 20
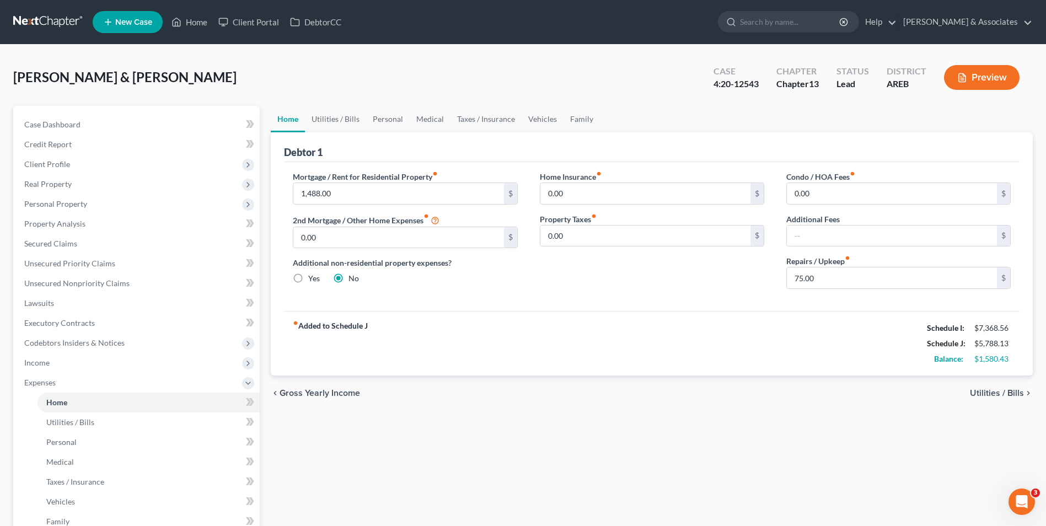
click at [164, 184] on span "Real Property" at bounding box center [137, 184] width 244 height 20
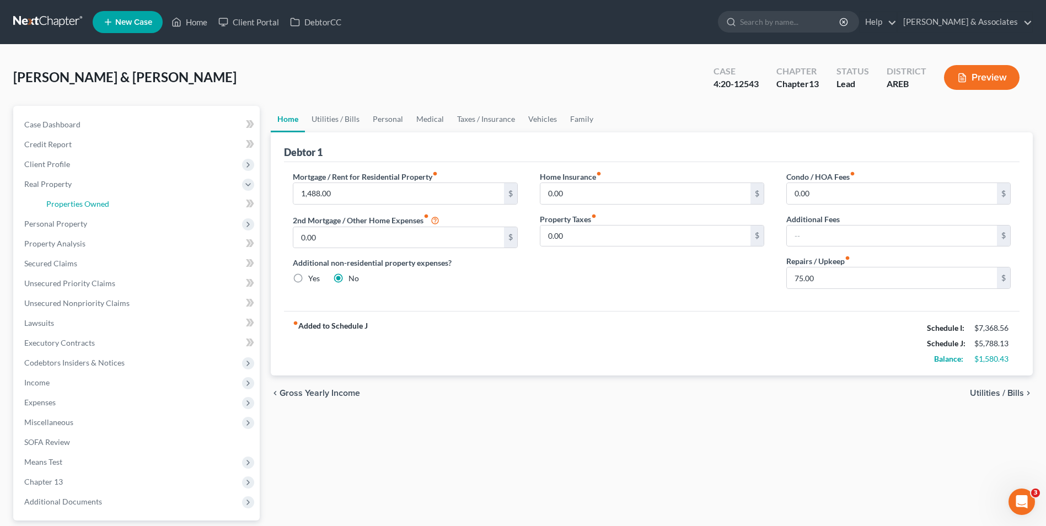
click at [154, 204] on link "Properties Owned" at bounding box center [149, 204] width 222 height 20
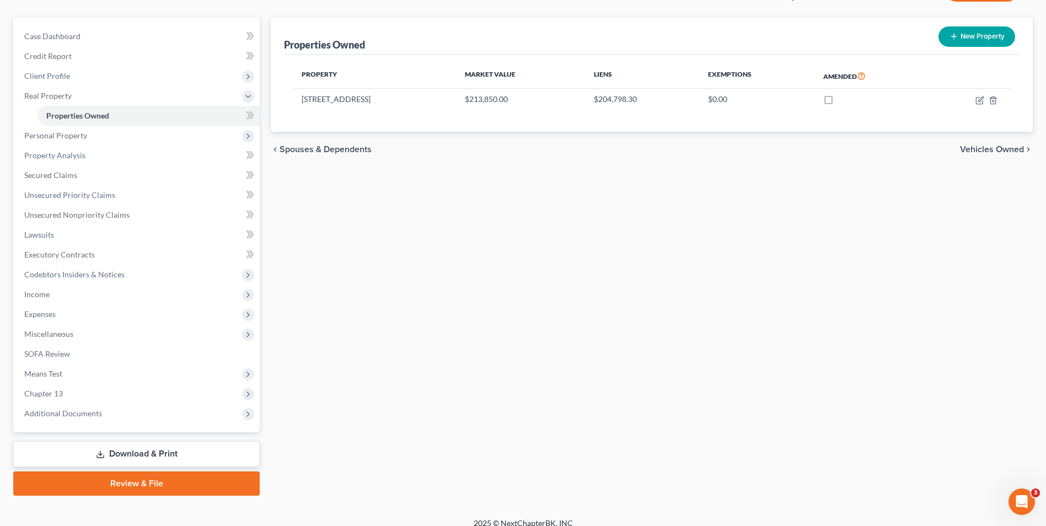
scroll to position [91, 0]
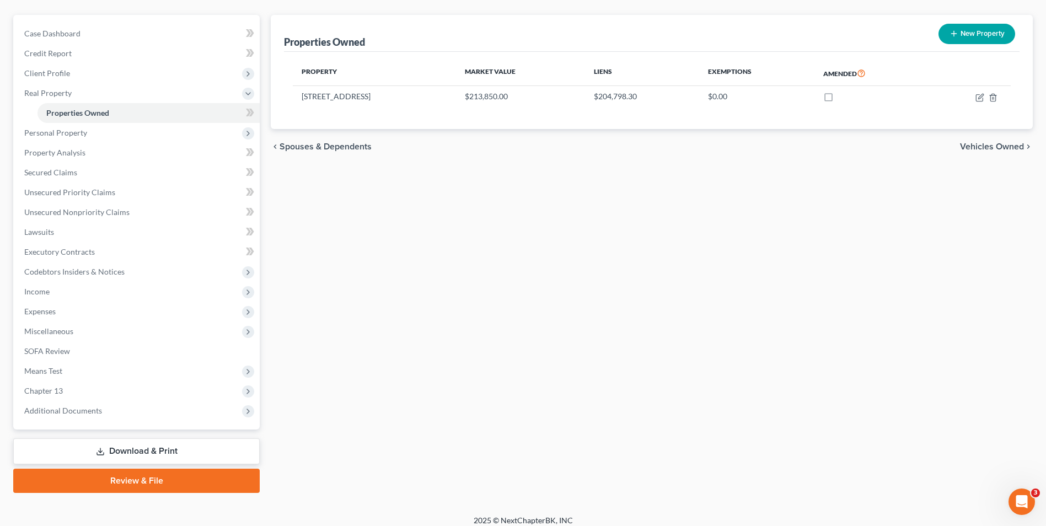
click at [121, 297] on span "Income" at bounding box center [137, 292] width 244 height 20
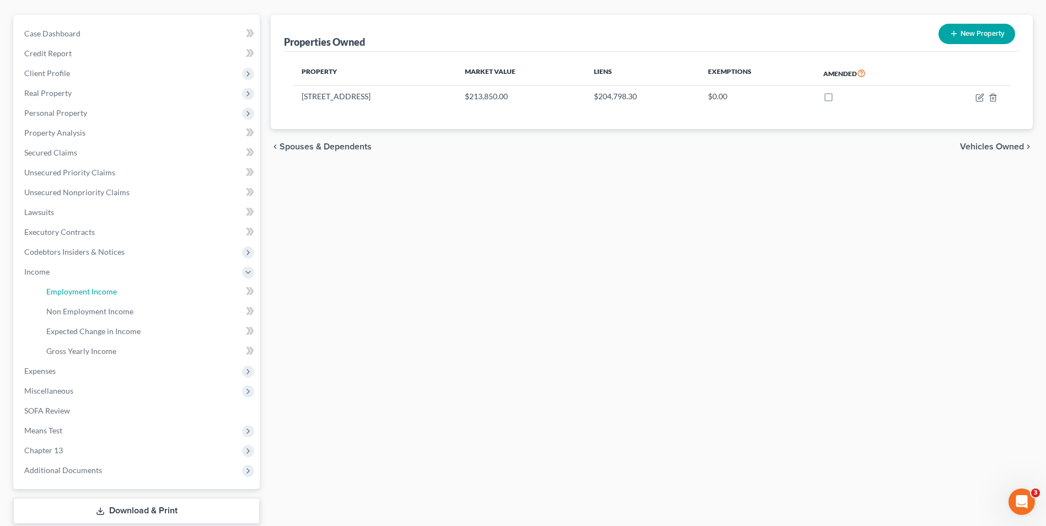
click at [120, 292] on link "Employment Income" at bounding box center [149, 292] width 222 height 20
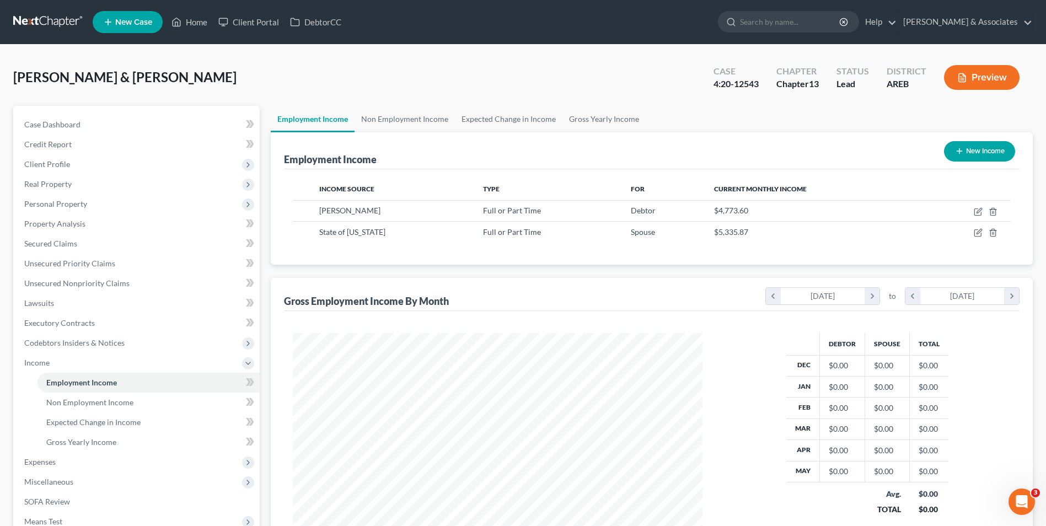
scroll to position [205, 431]
click at [677, 140] on div "Employment Income New Income" at bounding box center [652, 150] width 736 height 37
click at [151, 443] on link "Gross Yearly Income" at bounding box center [149, 442] width 222 height 20
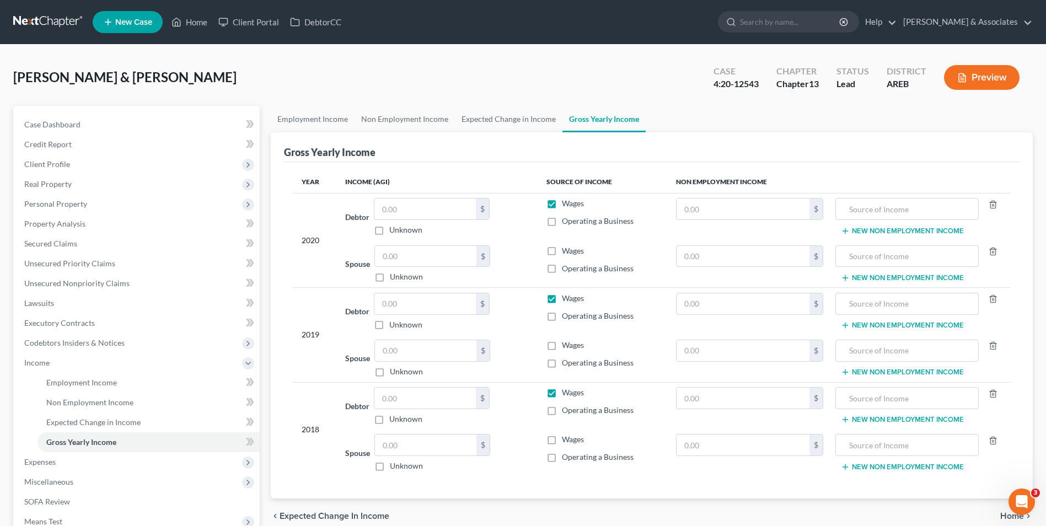
click at [141, 460] on span "Expenses" at bounding box center [137, 462] width 244 height 20
click at [149, 169] on span "Client Profile" at bounding box center [137, 164] width 244 height 20
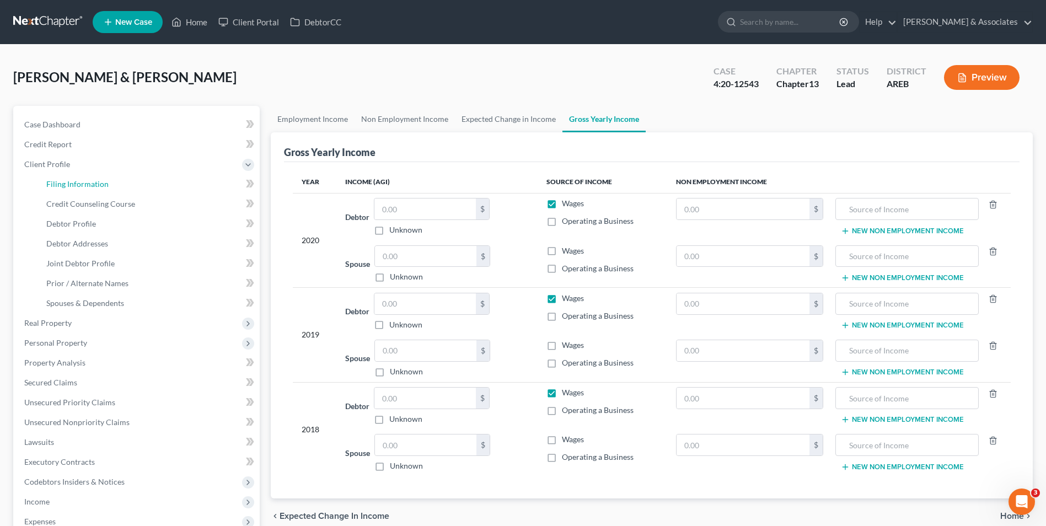
click at [143, 186] on link "Filing Information" at bounding box center [149, 184] width 222 height 20
select select "1"
select select "3"
select select "5"
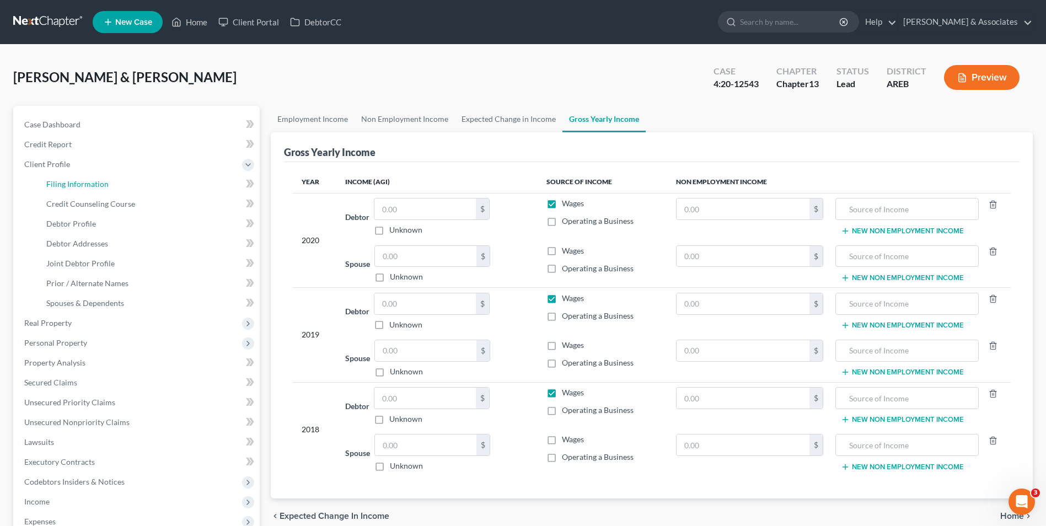
select select "0"
select select "1"
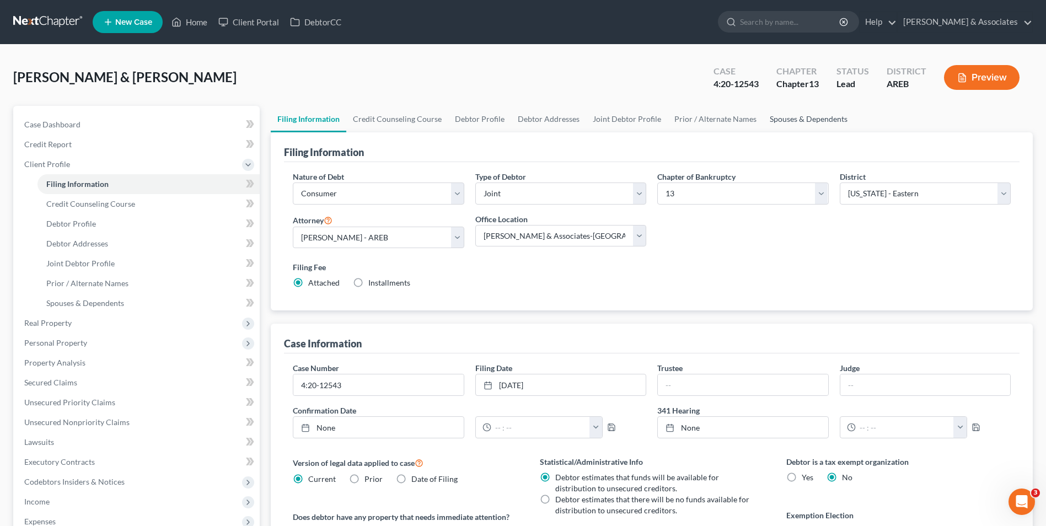
click at [777, 115] on link "Spouses & Dependents" at bounding box center [808, 119] width 91 height 26
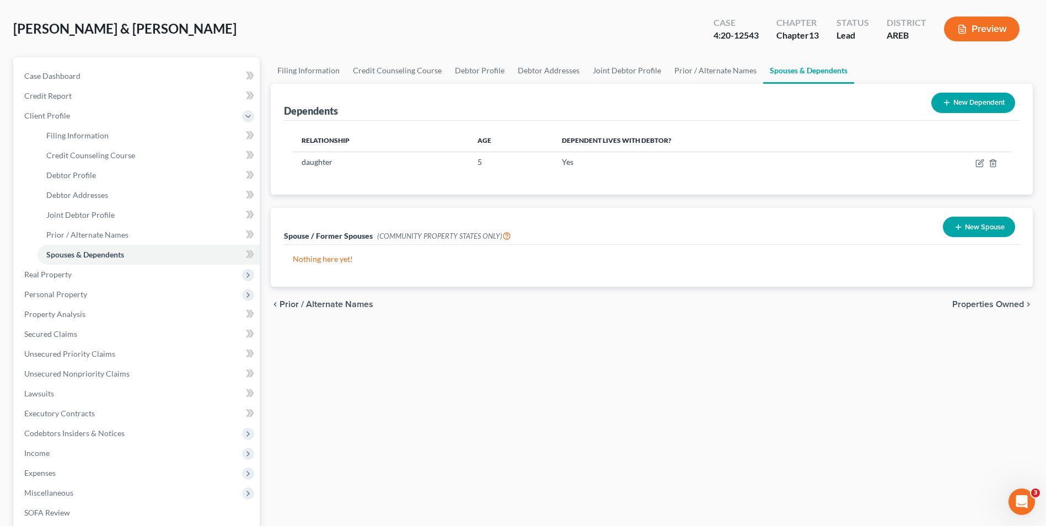
scroll to position [49, 0]
click at [115, 468] on span "Expenses" at bounding box center [137, 473] width 244 height 20
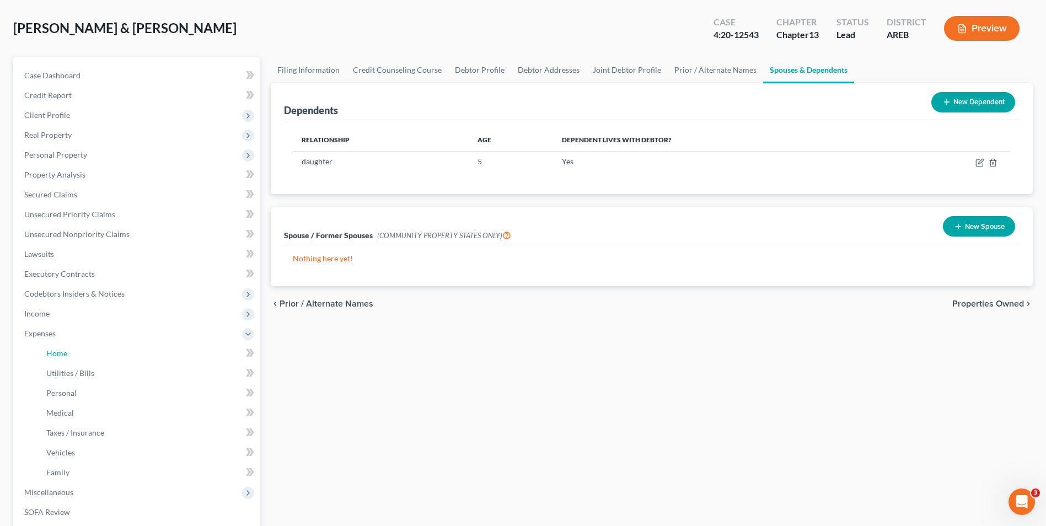
click at [148, 360] on link "Home" at bounding box center [149, 354] width 222 height 20
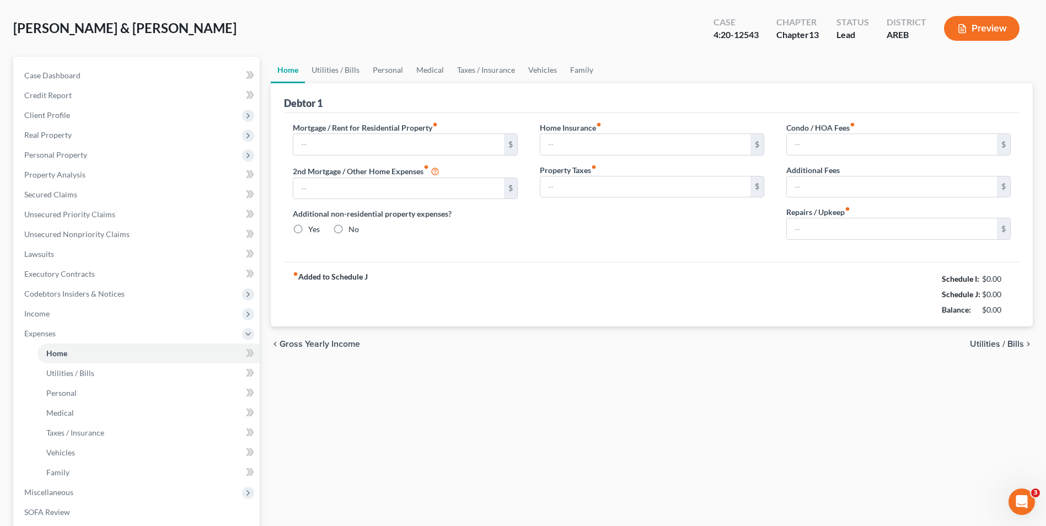
scroll to position [18, 0]
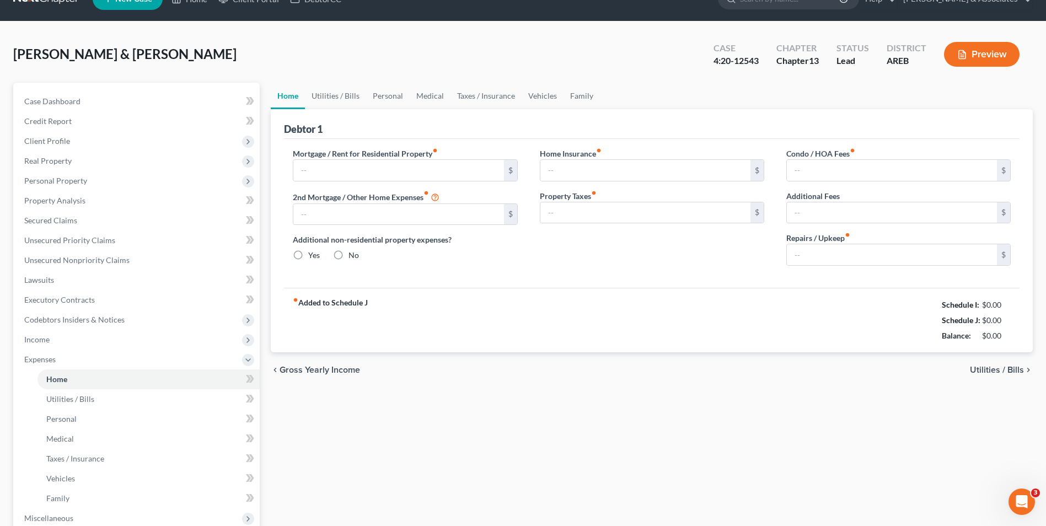
type input "1,488.00"
type input "0.00"
radio input "true"
type input "0.00"
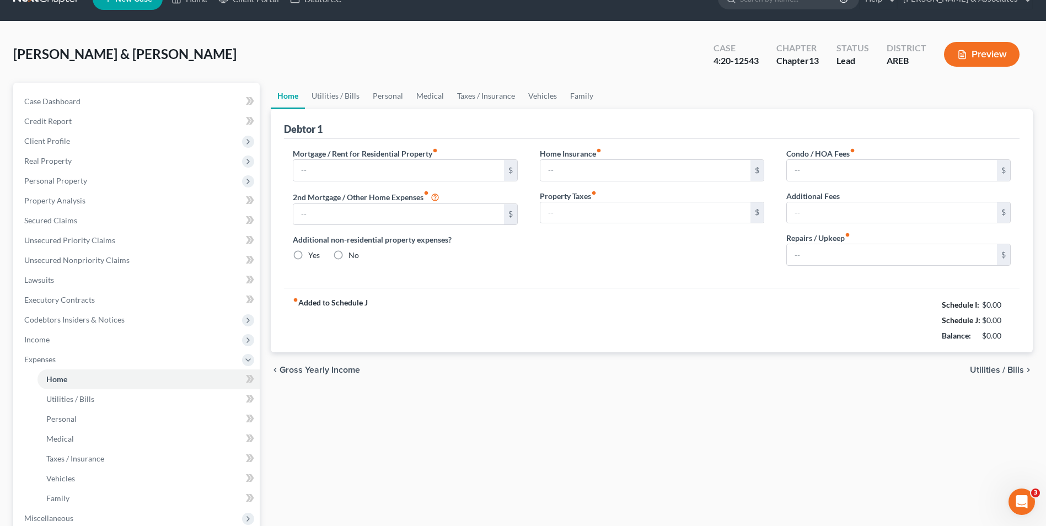
type input "0.00"
type input "75.00"
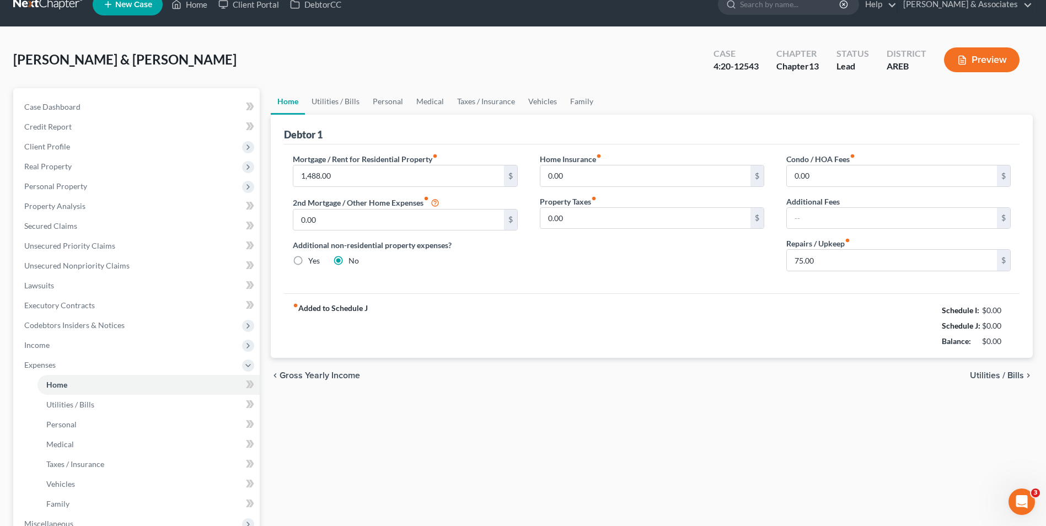
scroll to position [0, 0]
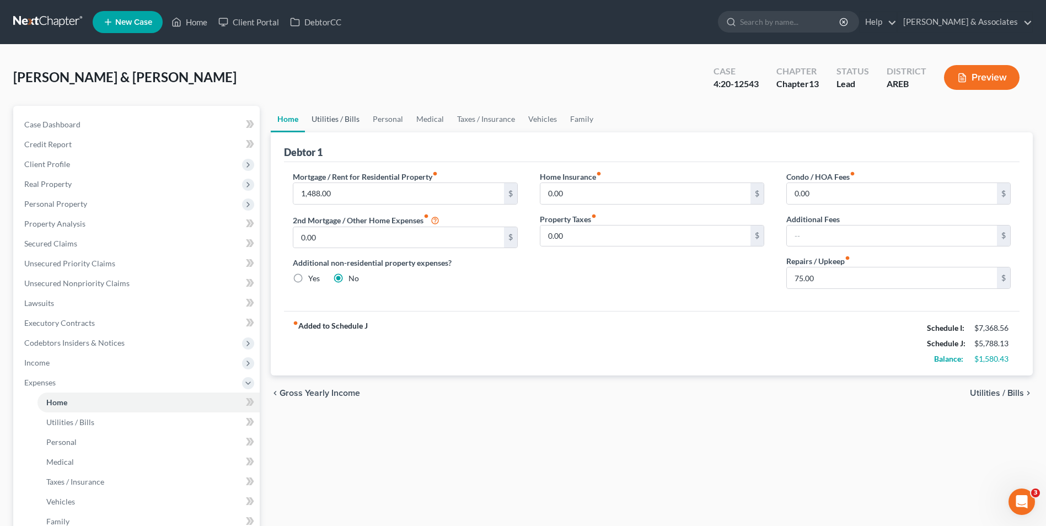
click at [345, 119] on link "Utilities / Bills" at bounding box center [335, 119] width 61 height 26
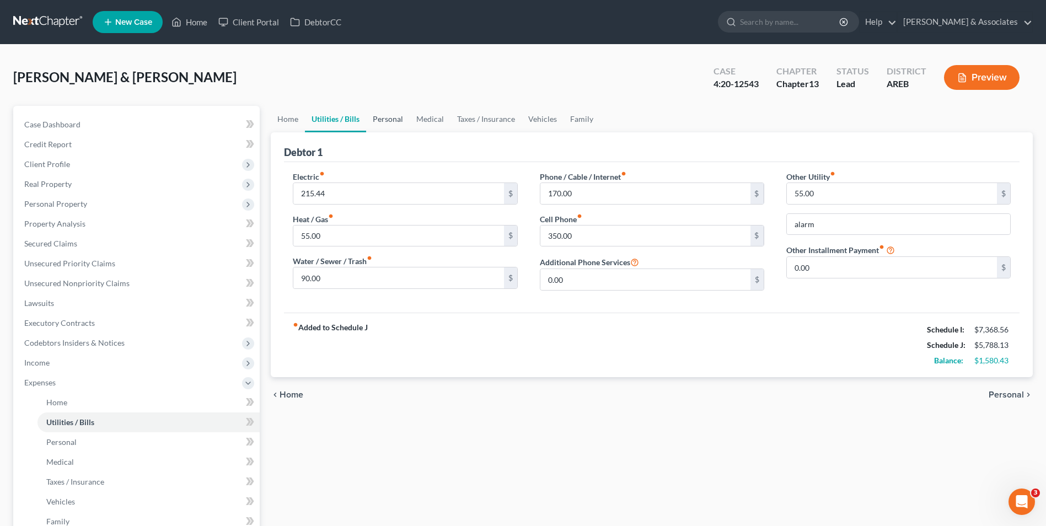
click at [392, 120] on link "Personal" at bounding box center [388, 119] width 44 height 26
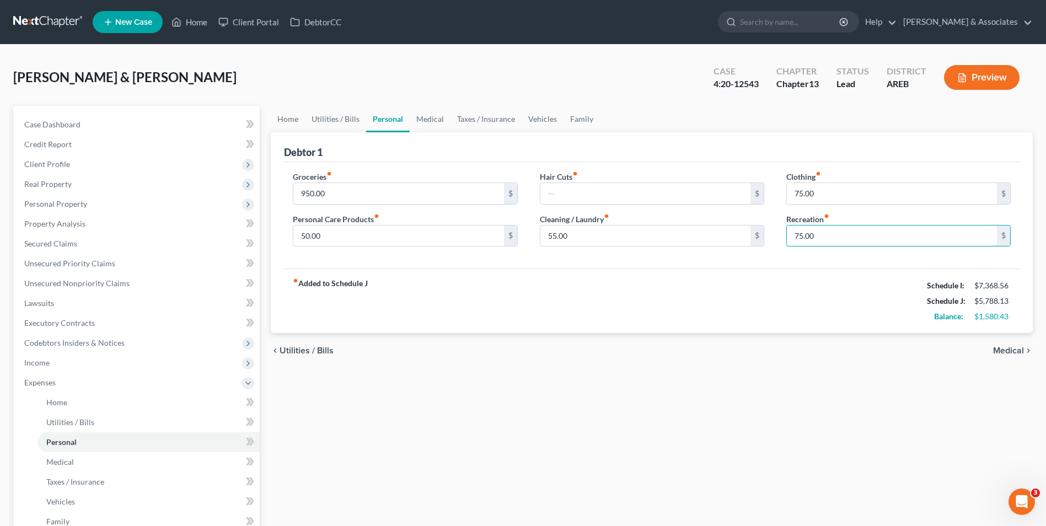
click at [839, 239] on input "75.00" at bounding box center [892, 236] width 210 height 21
type input "150"
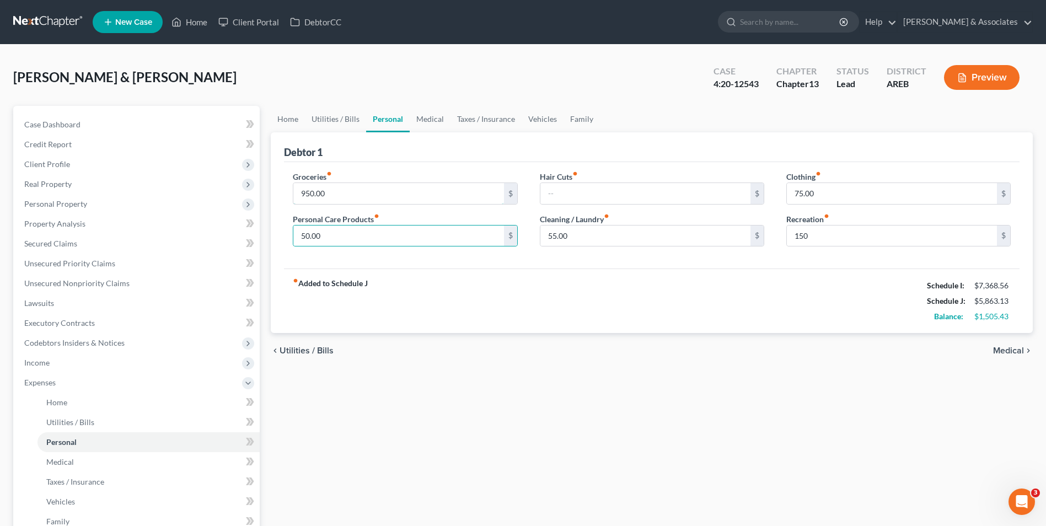
click at [390, 194] on input "950.00" at bounding box center [398, 193] width 210 height 21
click at [373, 234] on input "50.00" at bounding box center [398, 236] width 210 height 21
click at [972, 81] on button "Preview" at bounding box center [982, 77] width 76 height 25
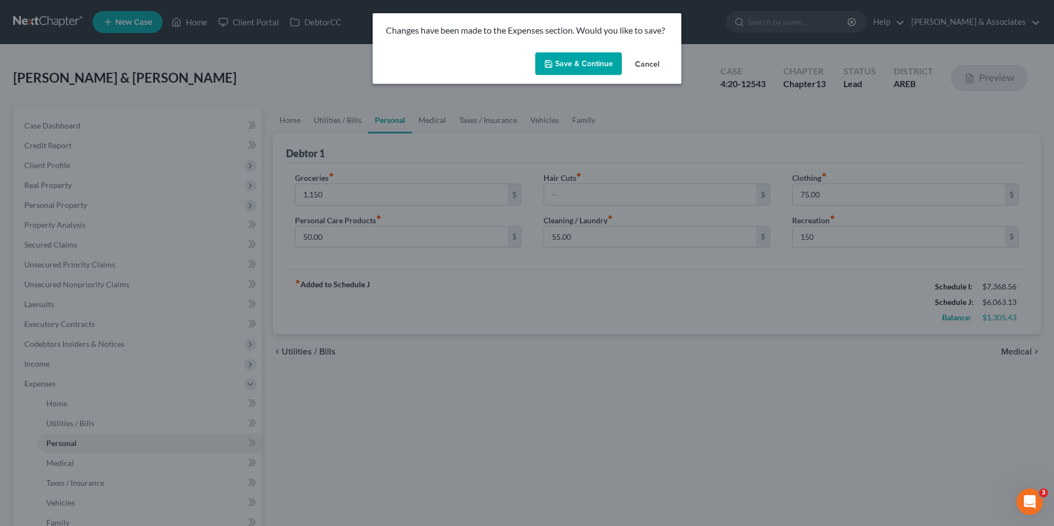
click at [599, 67] on button "Save & Continue" at bounding box center [579, 63] width 87 height 23
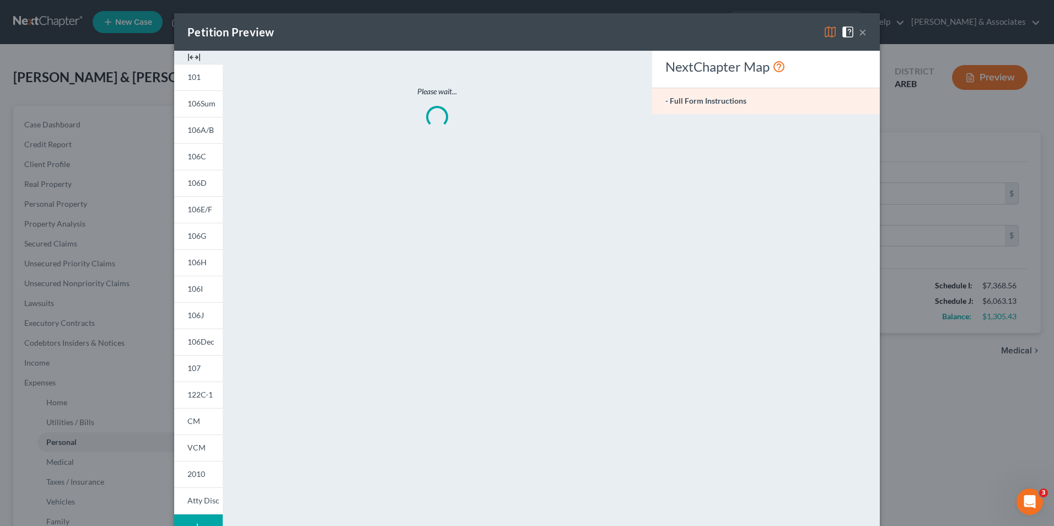
type input "1,150.00"
type input "150.00"
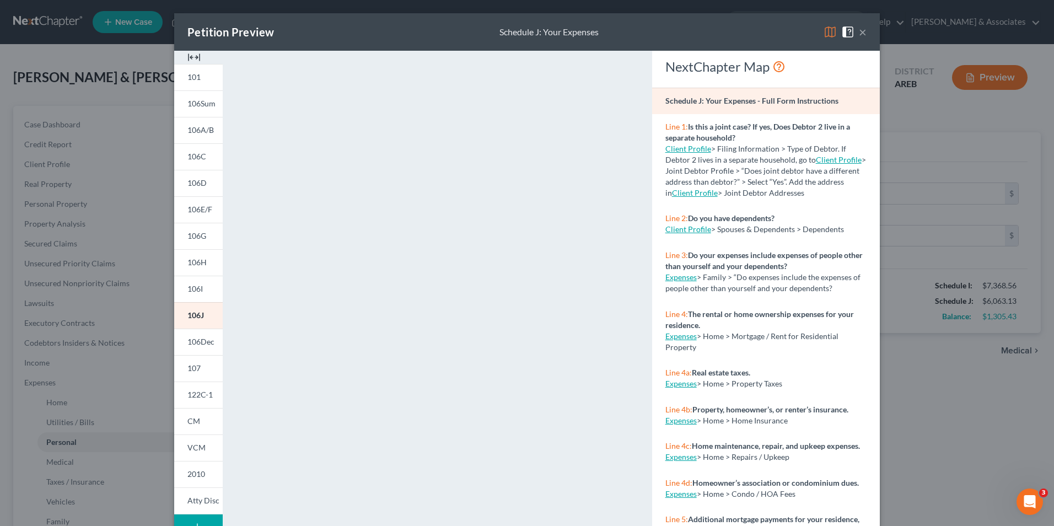
click at [860, 33] on button "×" at bounding box center [863, 31] width 8 height 13
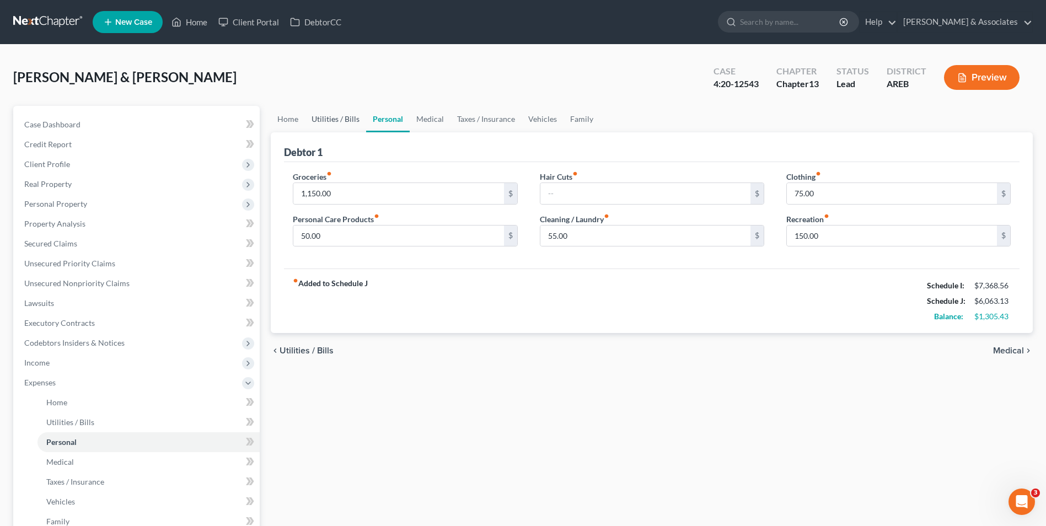
click at [351, 124] on link "Utilities / Bills" at bounding box center [335, 119] width 61 height 26
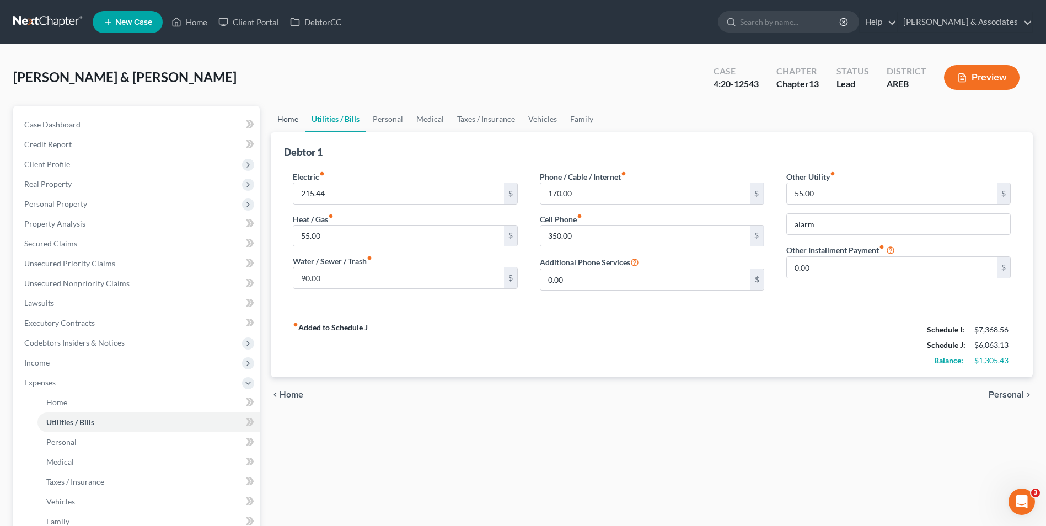
click at [300, 127] on link "Home" at bounding box center [288, 119] width 34 height 26
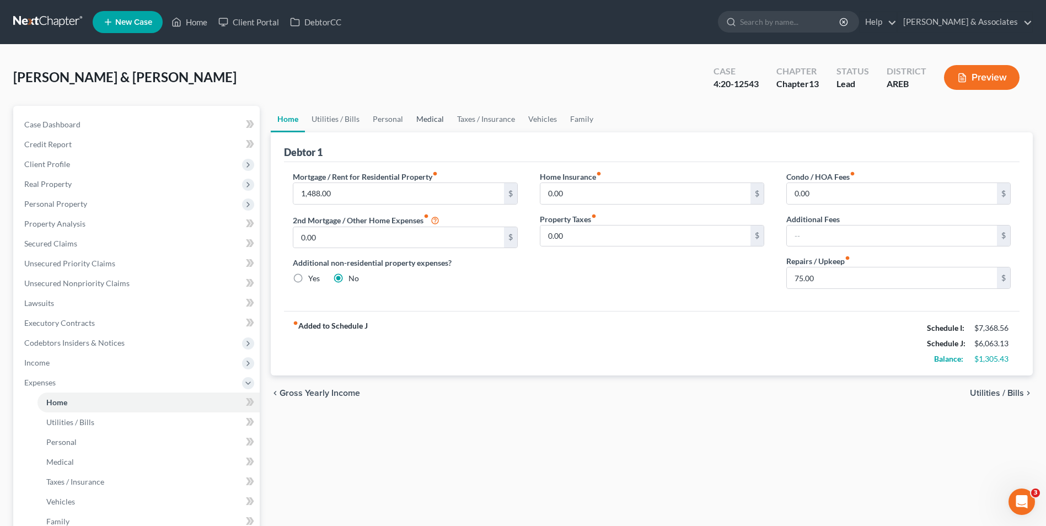
click at [419, 120] on link "Medical" at bounding box center [430, 119] width 41 height 26
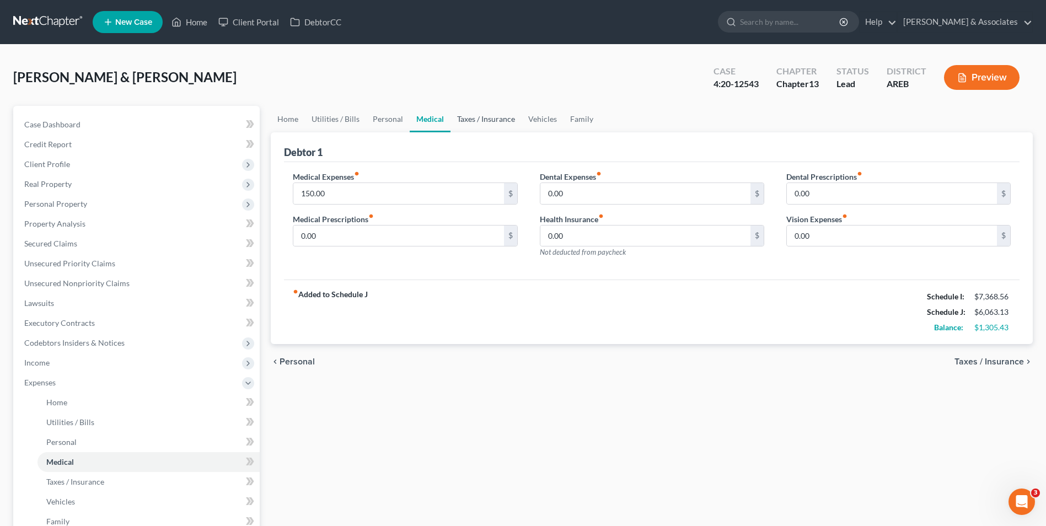
click at [486, 121] on link "Taxes / Insurance" at bounding box center [486, 119] width 71 height 26
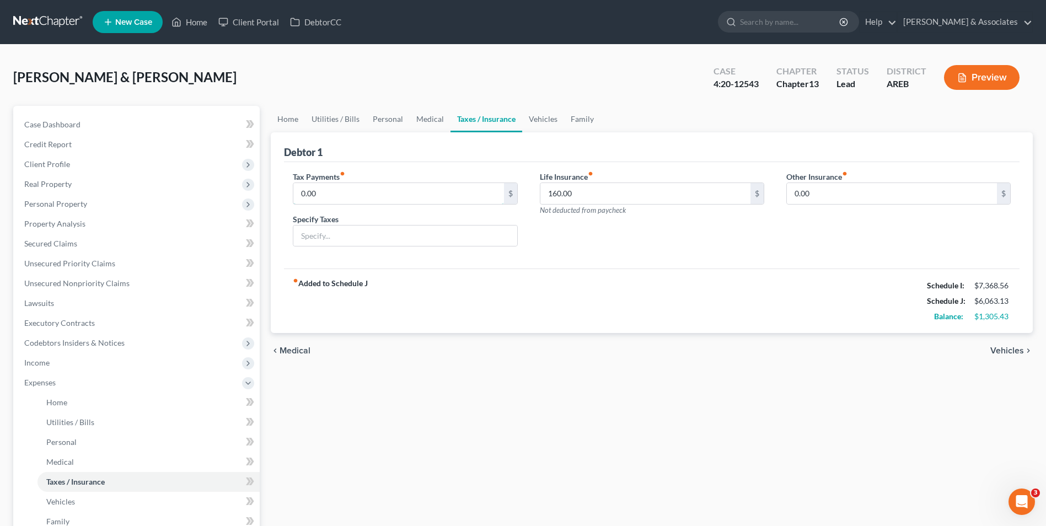
click at [442, 185] on input "0.00" at bounding box center [398, 193] width 210 height 21
click at [442, 184] on input "0.00" at bounding box center [398, 193] width 210 height 21
type input "0"
type input "20"
type input "Personal Property Taxes"
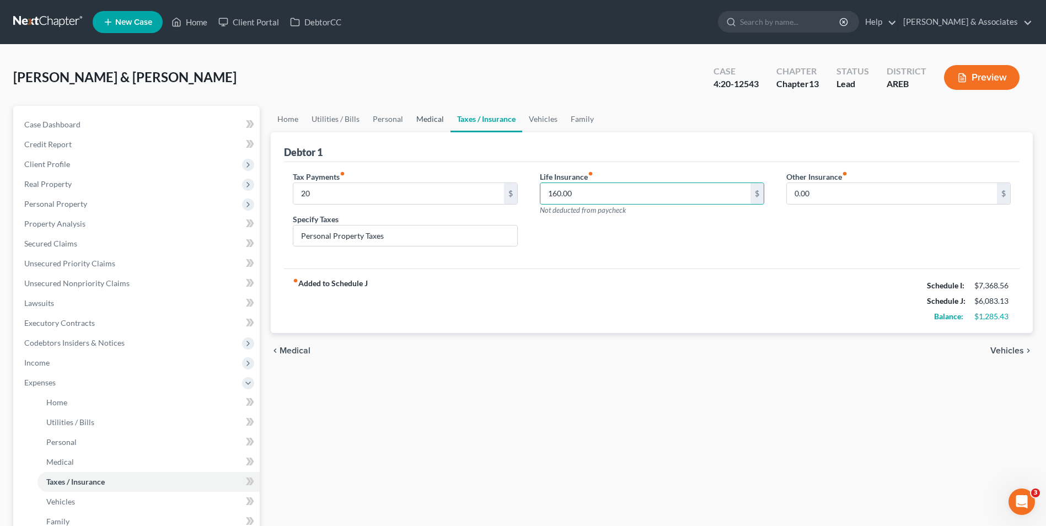
click at [433, 123] on link "Medical" at bounding box center [430, 119] width 41 height 26
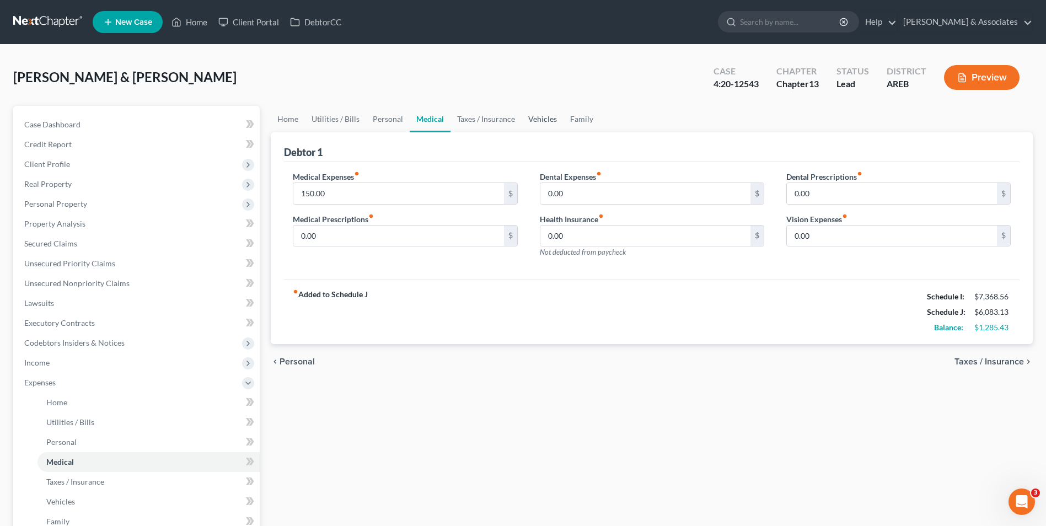
click at [538, 124] on link "Vehicles" at bounding box center [543, 119] width 42 height 26
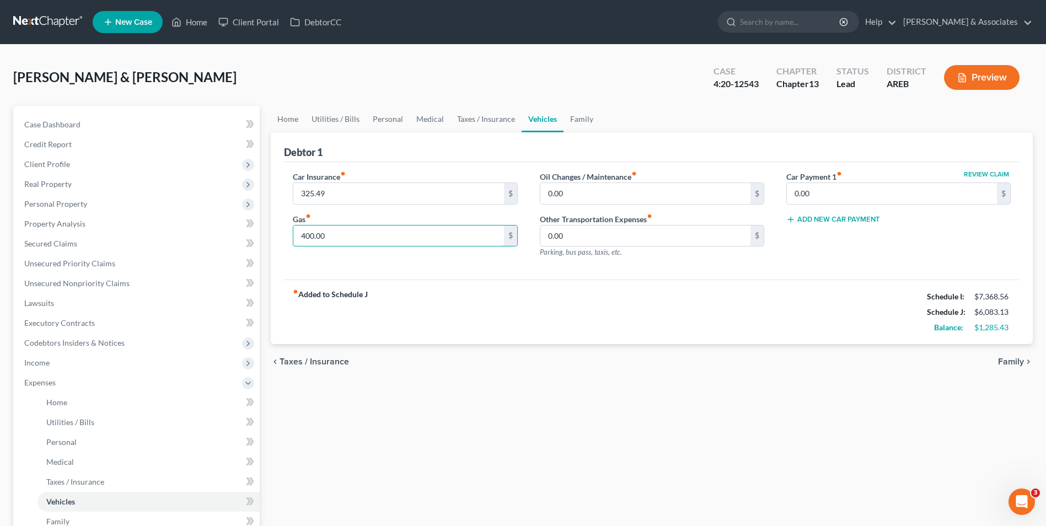
click at [365, 242] on input "400.00" at bounding box center [398, 236] width 210 height 21
type input "500"
click at [338, 121] on link "Utilities / Bills" at bounding box center [335, 119] width 61 height 26
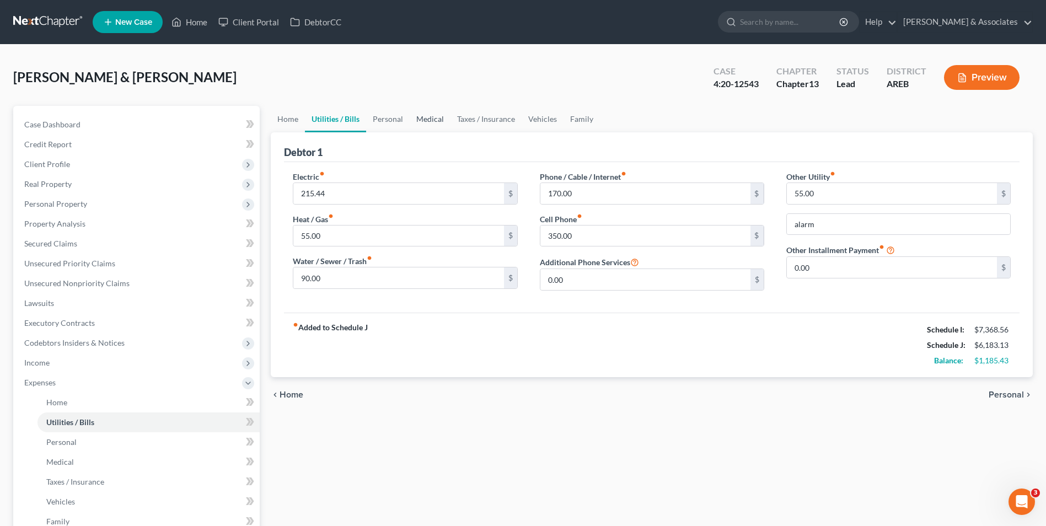
click at [412, 122] on link "Medical" at bounding box center [430, 119] width 41 height 26
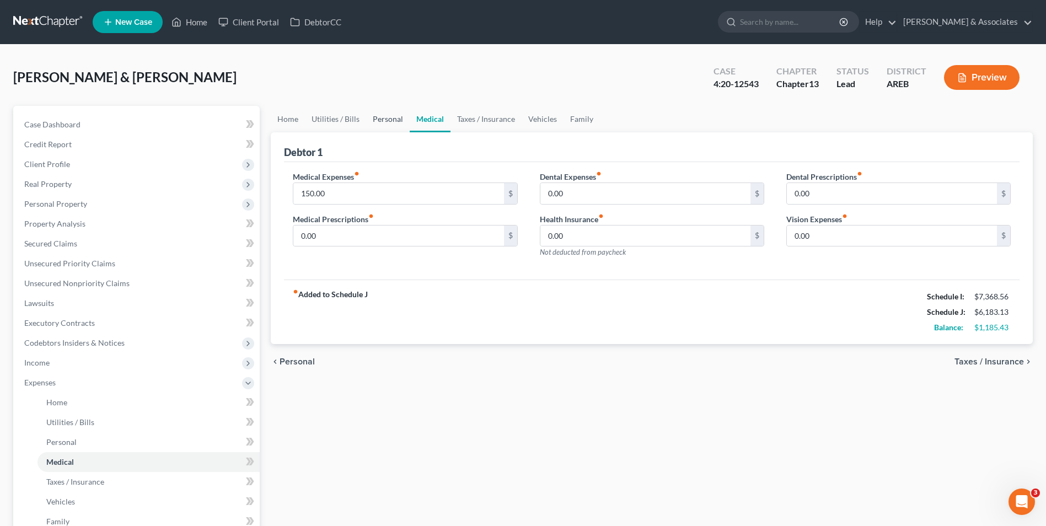
click at [388, 123] on link "Personal" at bounding box center [388, 119] width 44 height 26
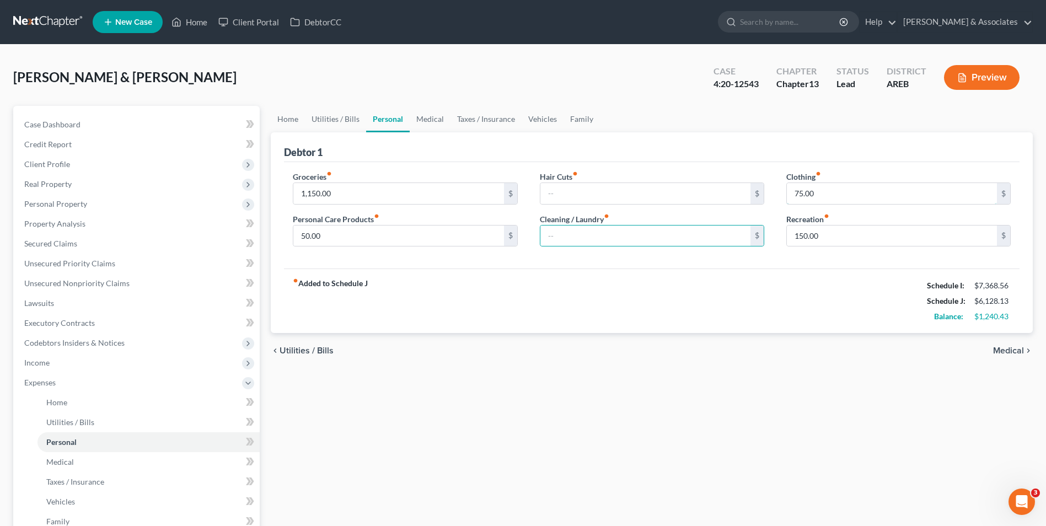
click at [895, 183] on input "75.00" at bounding box center [892, 193] width 210 height 21
type input "180"
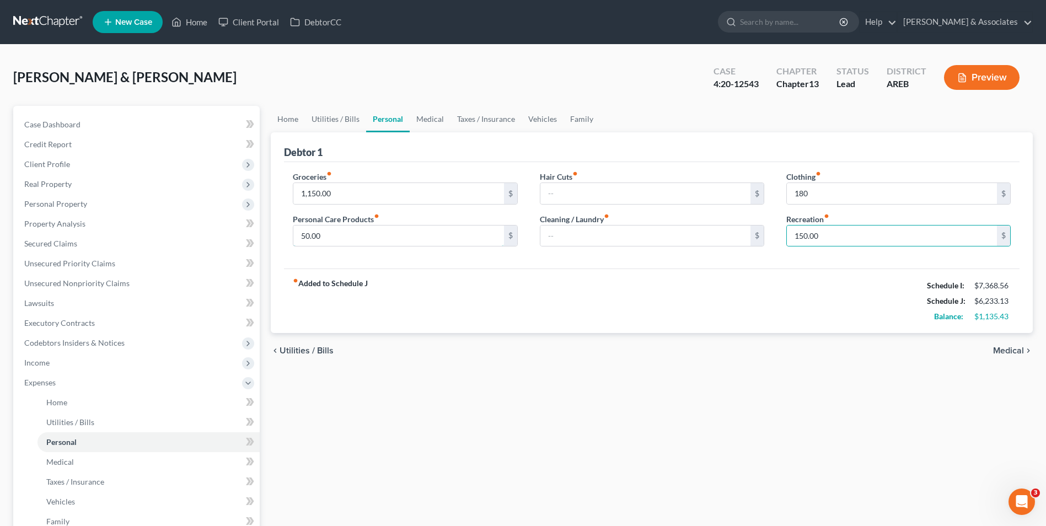
click at [372, 238] on input "50.00" at bounding box center [398, 236] width 210 height 21
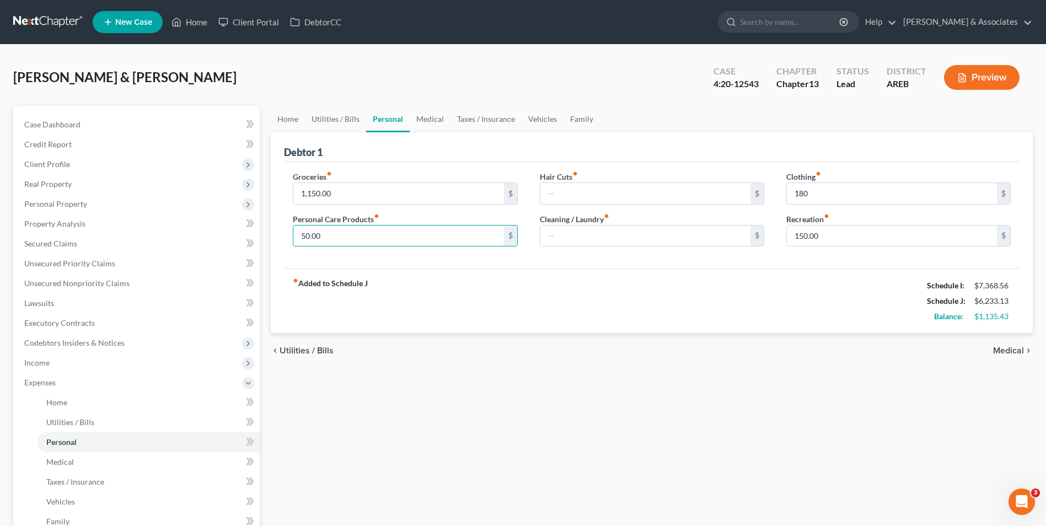
click at [342, 234] on input "50.00" at bounding box center [398, 236] width 210 height 21
type input "5"
type input "90"
click at [457, 308] on div "fiber_manual_record Added to Schedule J Schedule I: $7,368.56 Schedule J: $6,27…" at bounding box center [652, 301] width 736 height 65
click at [286, 122] on link "Home" at bounding box center [288, 119] width 34 height 26
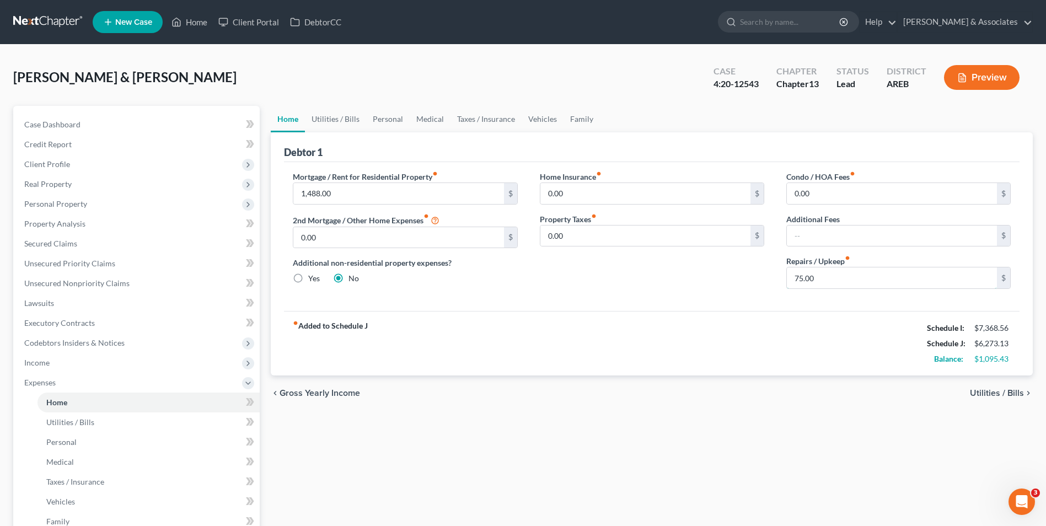
click at [823, 273] on input "75.00" at bounding box center [892, 277] width 210 height 21
type input "150"
click at [336, 120] on link "Utilities / Bills" at bounding box center [335, 119] width 61 height 26
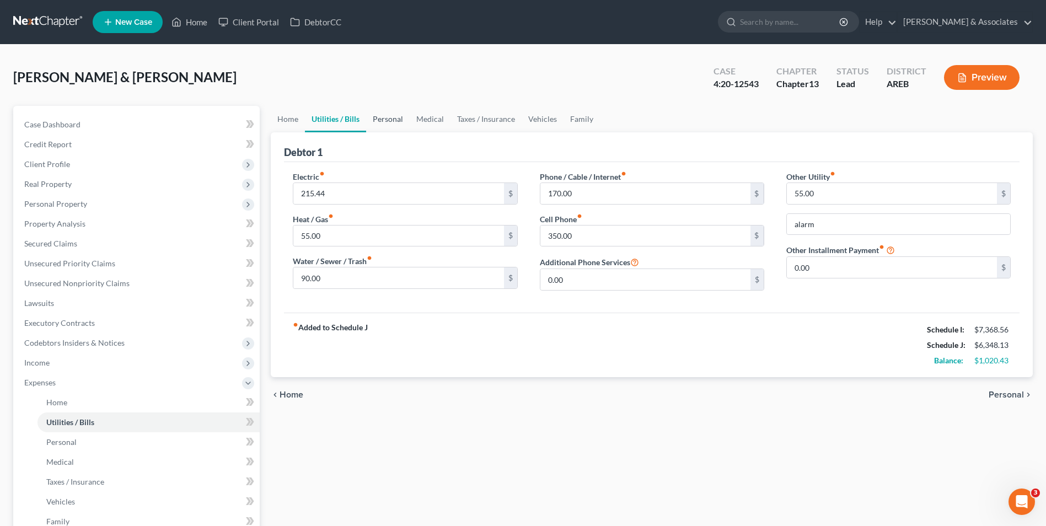
click at [397, 123] on link "Personal" at bounding box center [388, 119] width 44 height 26
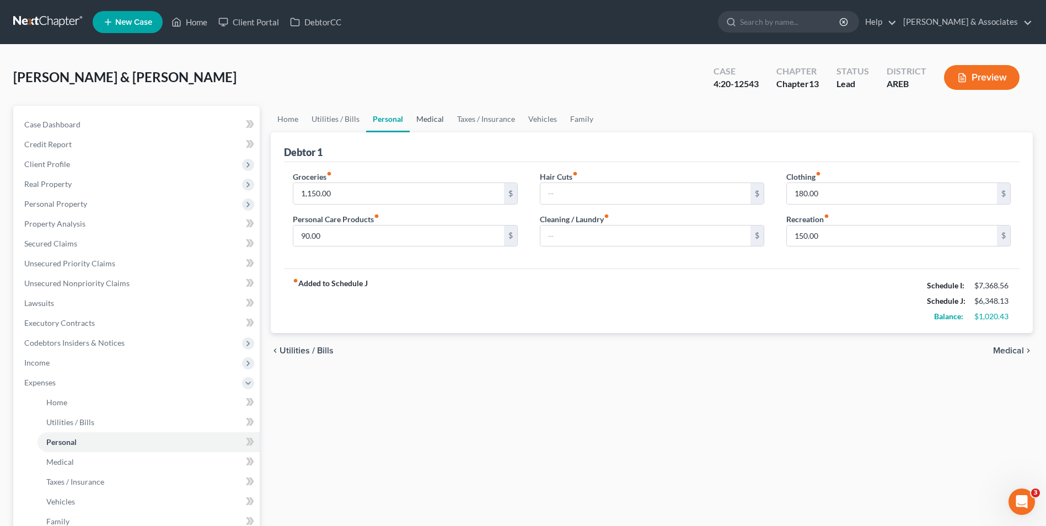
click at [430, 124] on link "Medical" at bounding box center [430, 119] width 41 height 26
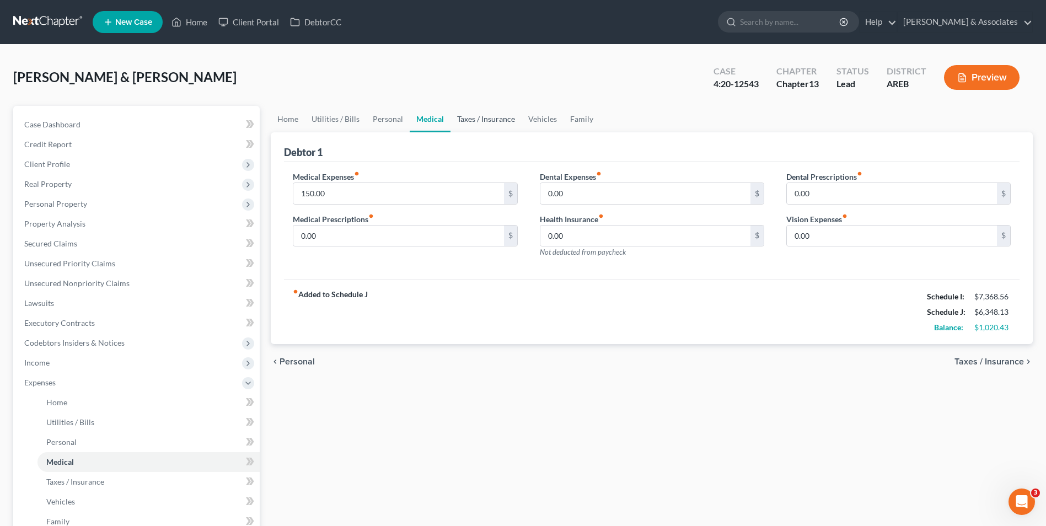
click at [464, 121] on link "Taxes / Insurance" at bounding box center [486, 119] width 71 height 26
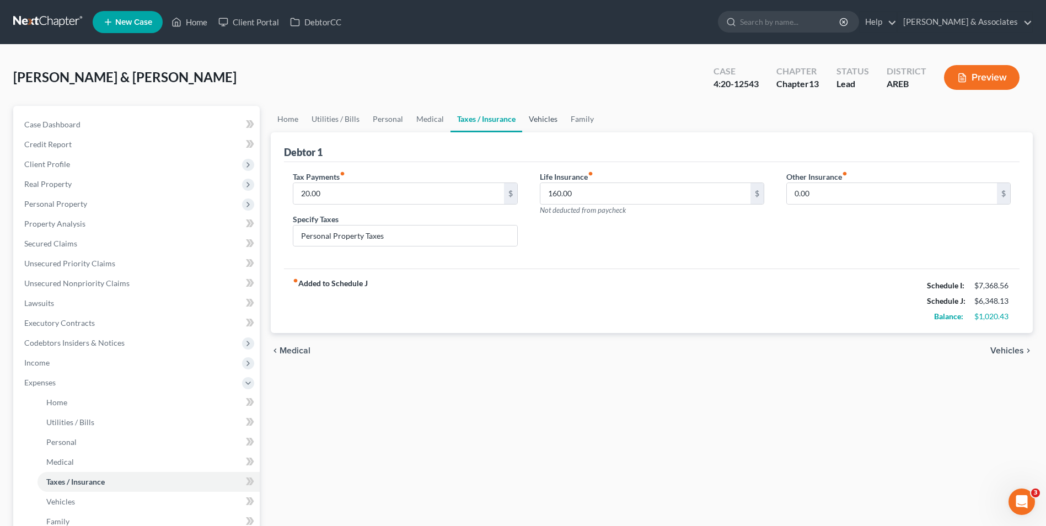
click at [522, 117] on link "Vehicles" at bounding box center [543, 119] width 42 height 26
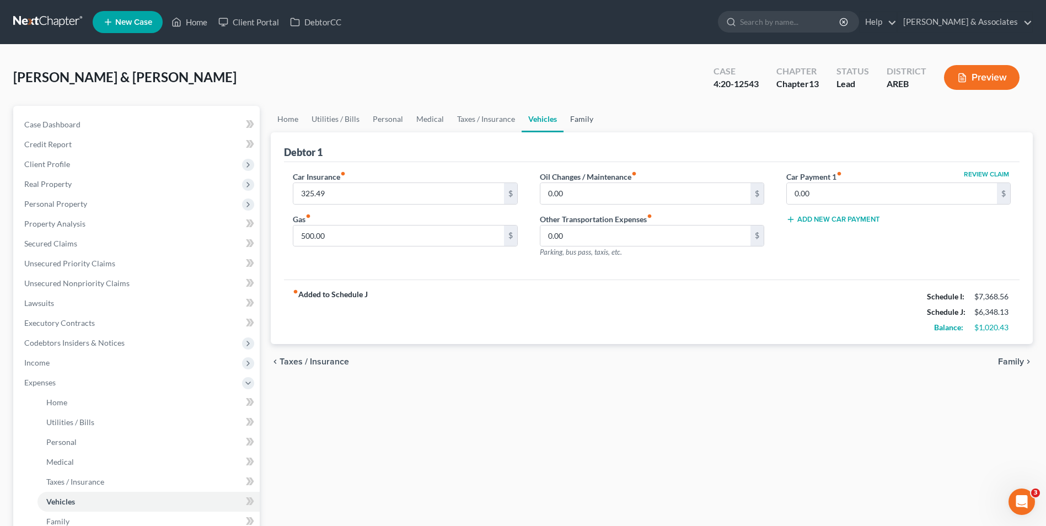
click at [575, 119] on link "Family" at bounding box center [582, 119] width 36 height 26
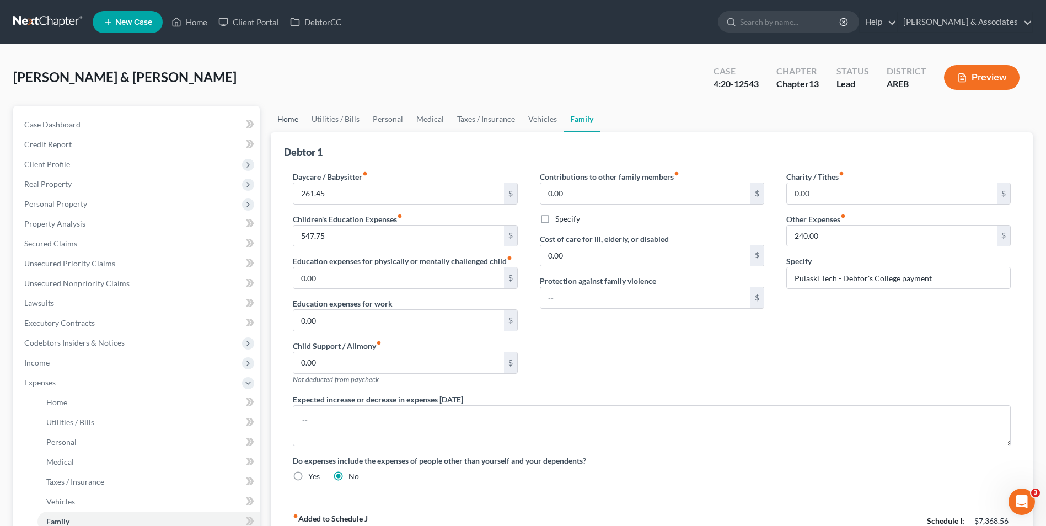
click at [295, 120] on link "Home" at bounding box center [288, 119] width 34 height 26
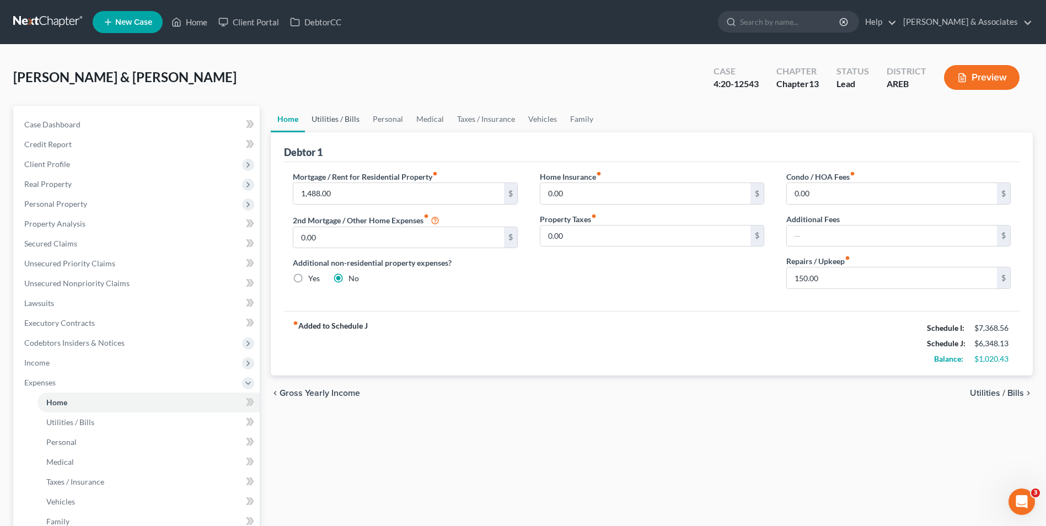
click at [331, 115] on link "Utilities / Bills" at bounding box center [335, 119] width 61 height 26
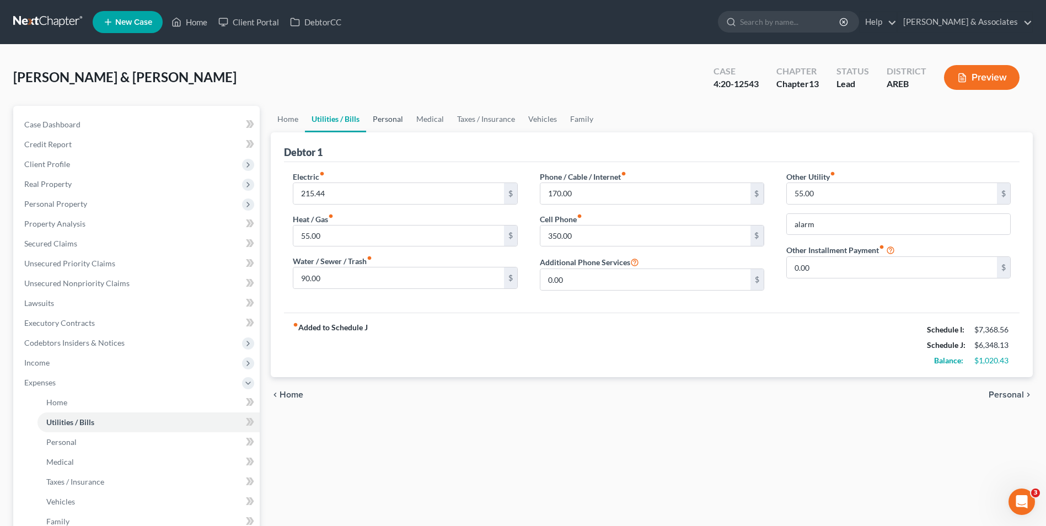
click at [384, 117] on link "Personal" at bounding box center [388, 119] width 44 height 26
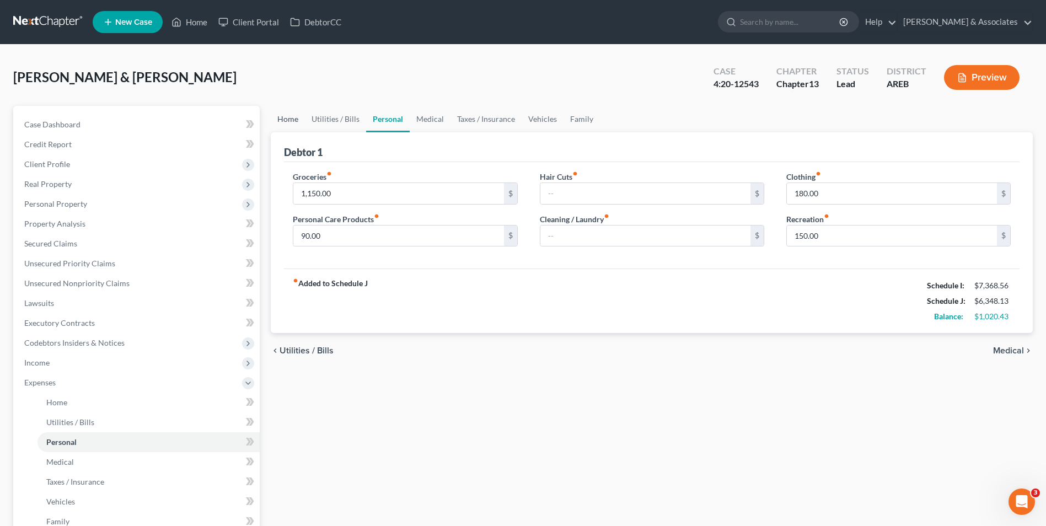
click at [301, 120] on link "Home" at bounding box center [288, 119] width 34 height 26
